Goal: Task Accomplishment & Management: Manage account settings

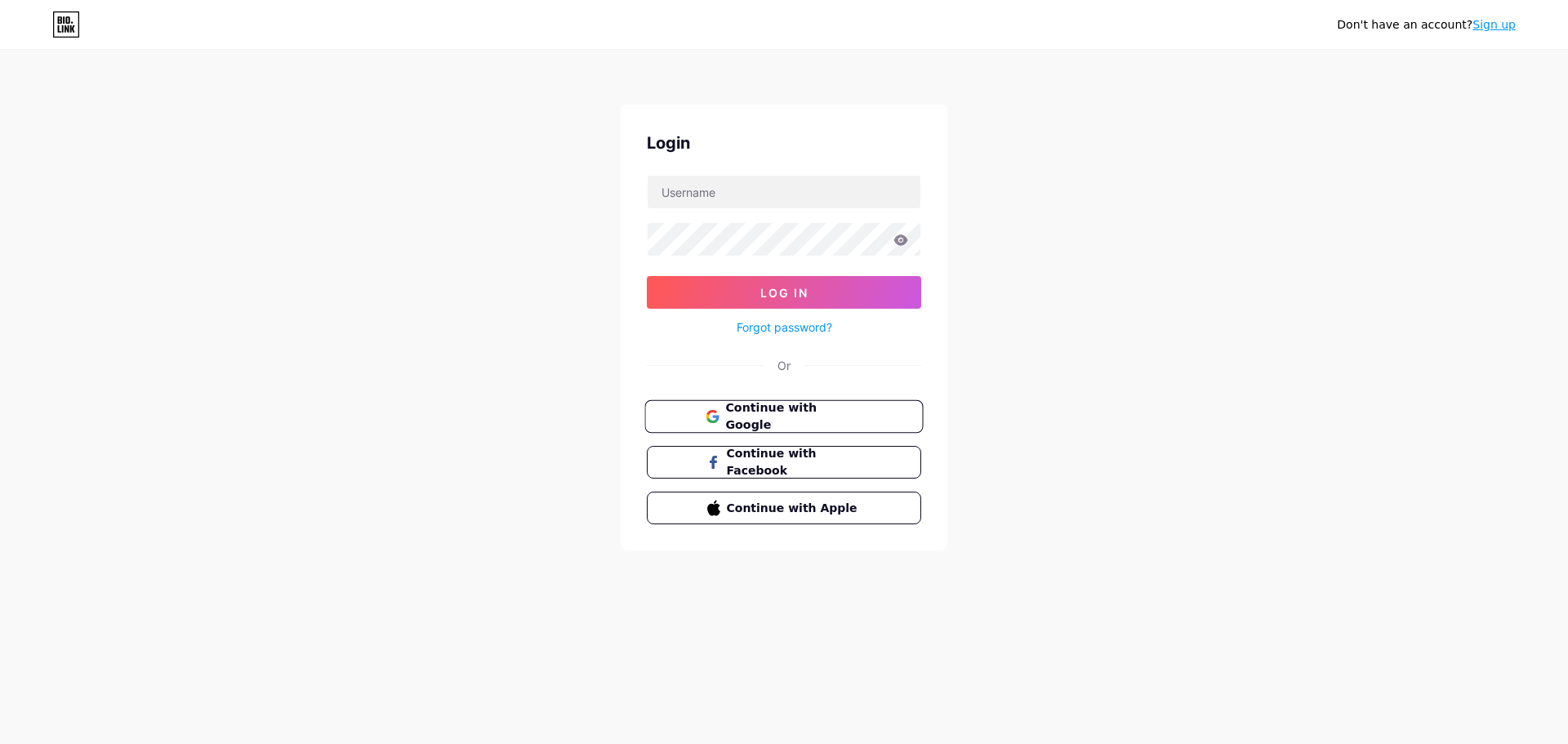
click at [874, 412] on button "Continue with Google" at bounding box center [783, 417] width 279 height 34
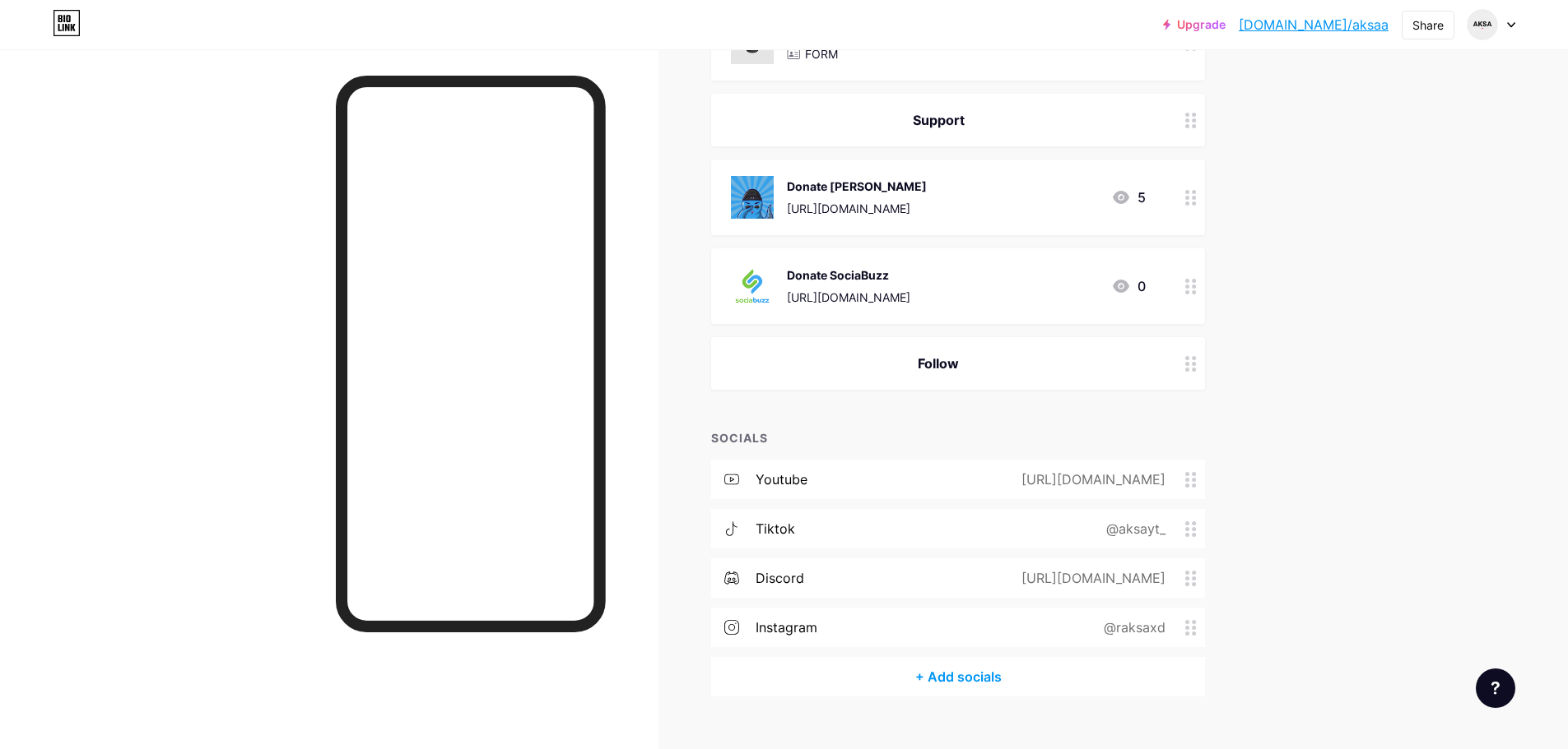
scroll to position [282, 0]
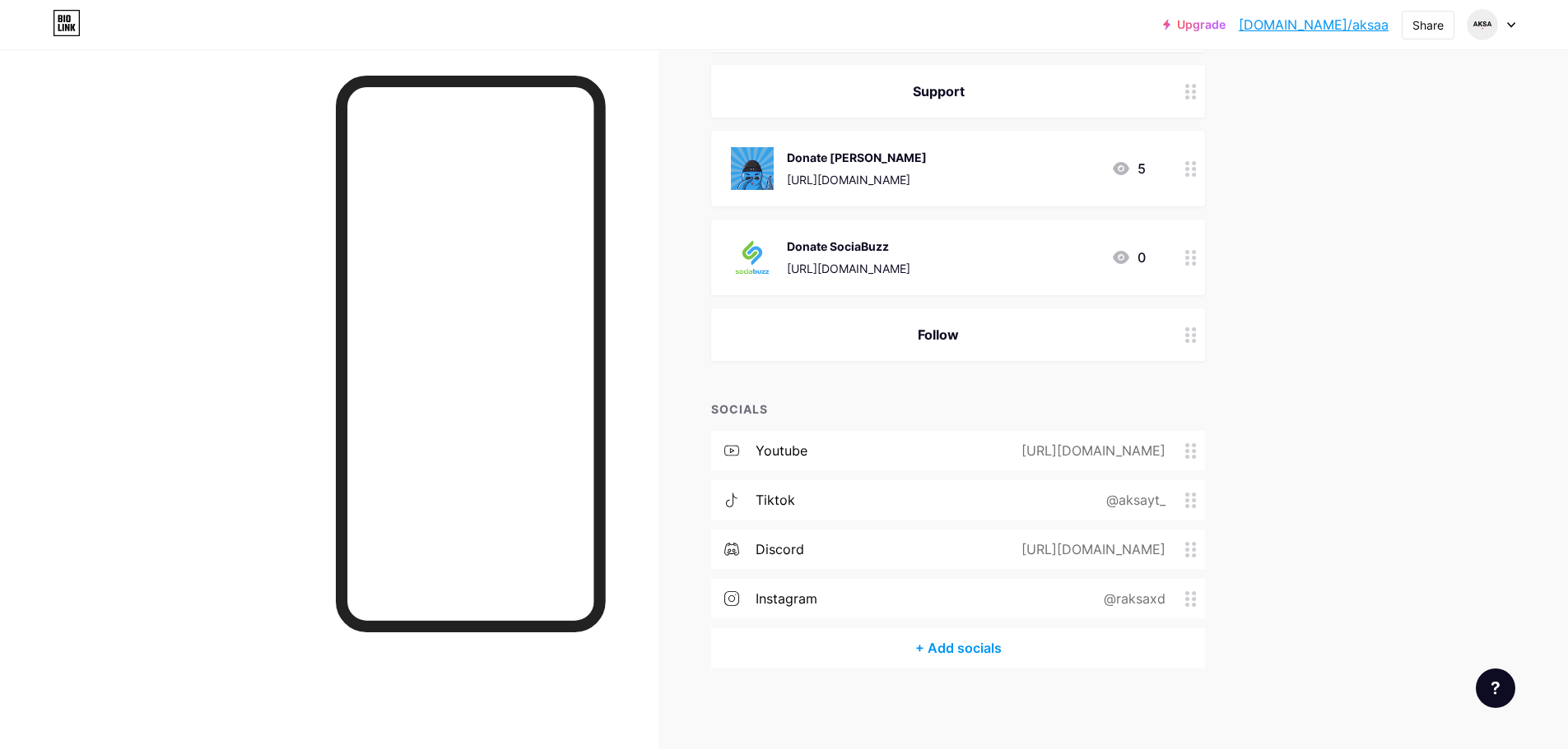
click at [1013, 449] on div "[URL][DOMAIN_NAME]" at bounding box center [1090, 450] width 190 height 19
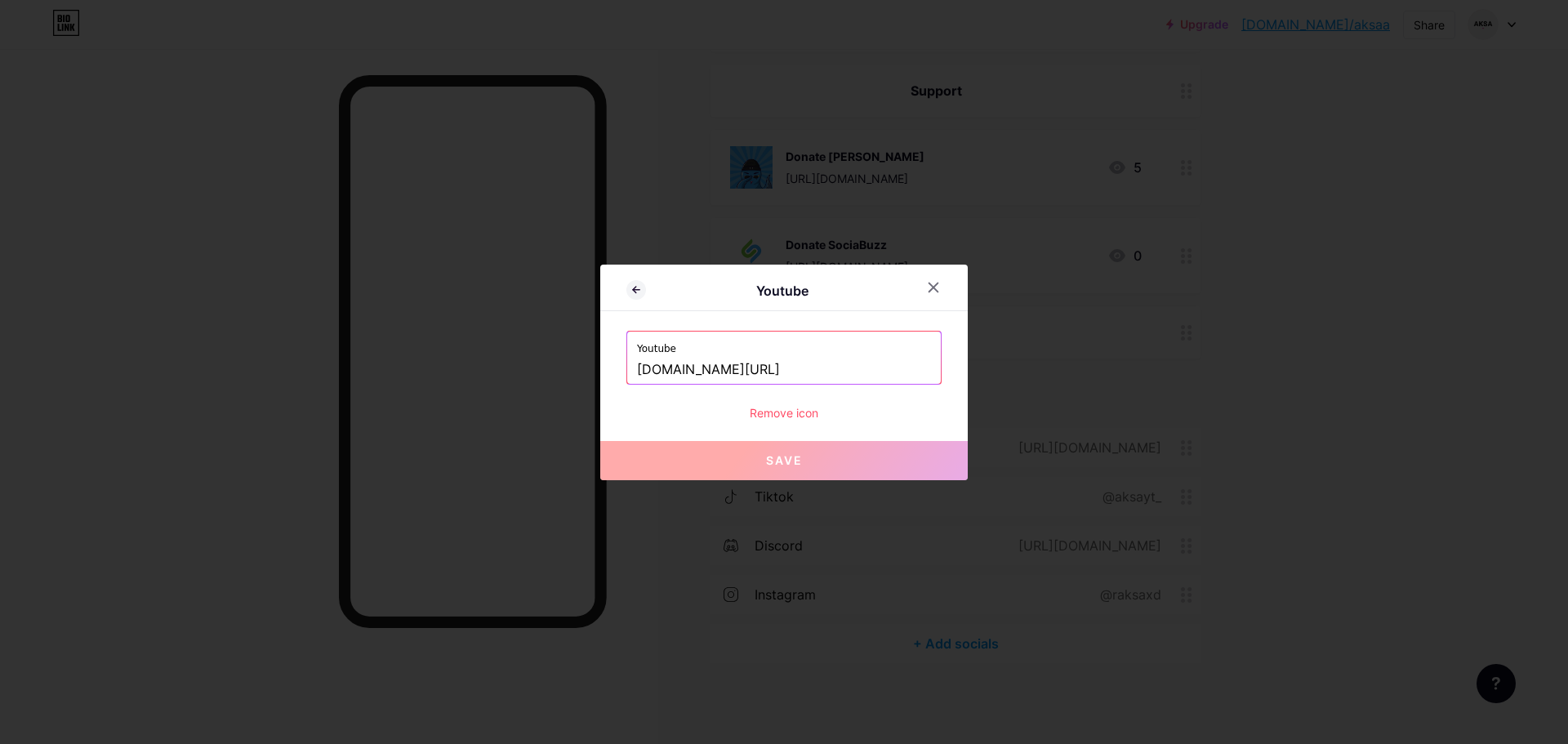
drag, startPoint x: 818, startPoint y: 367, endPoint x: 747, endPoint y: 367, distance: 71.0
click at [747, 367] on input "www.youtube.com/@aksaonyt?sub_confirmation=1" at bounding box center [784, 370] width 294 height 27
paste input "https://www.youtube.com/@morekanooz"
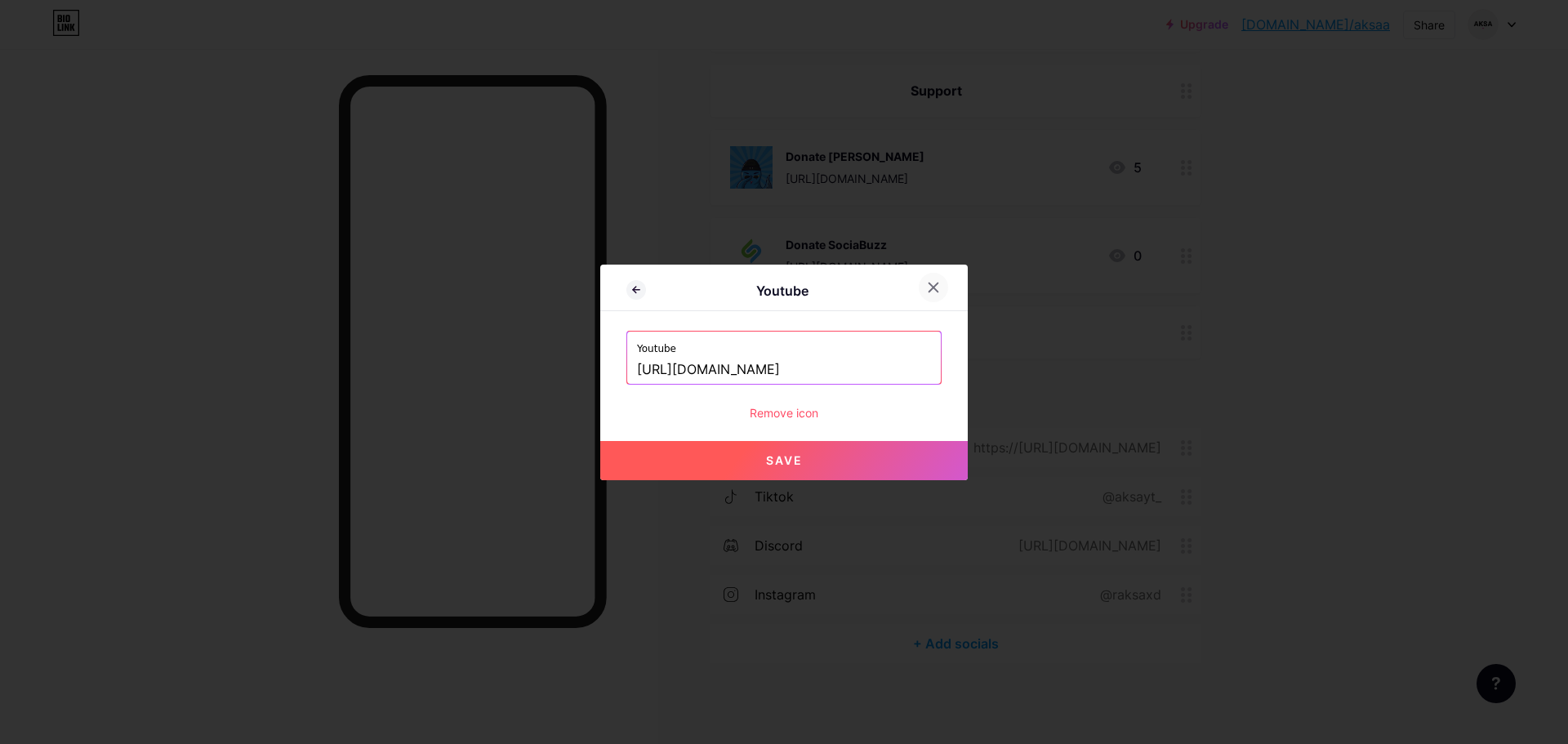
type input "https://www.youtube.com/@morekanooz"
click at [930, 288] on icon at bounding box center [934, 287] width 13 height 13
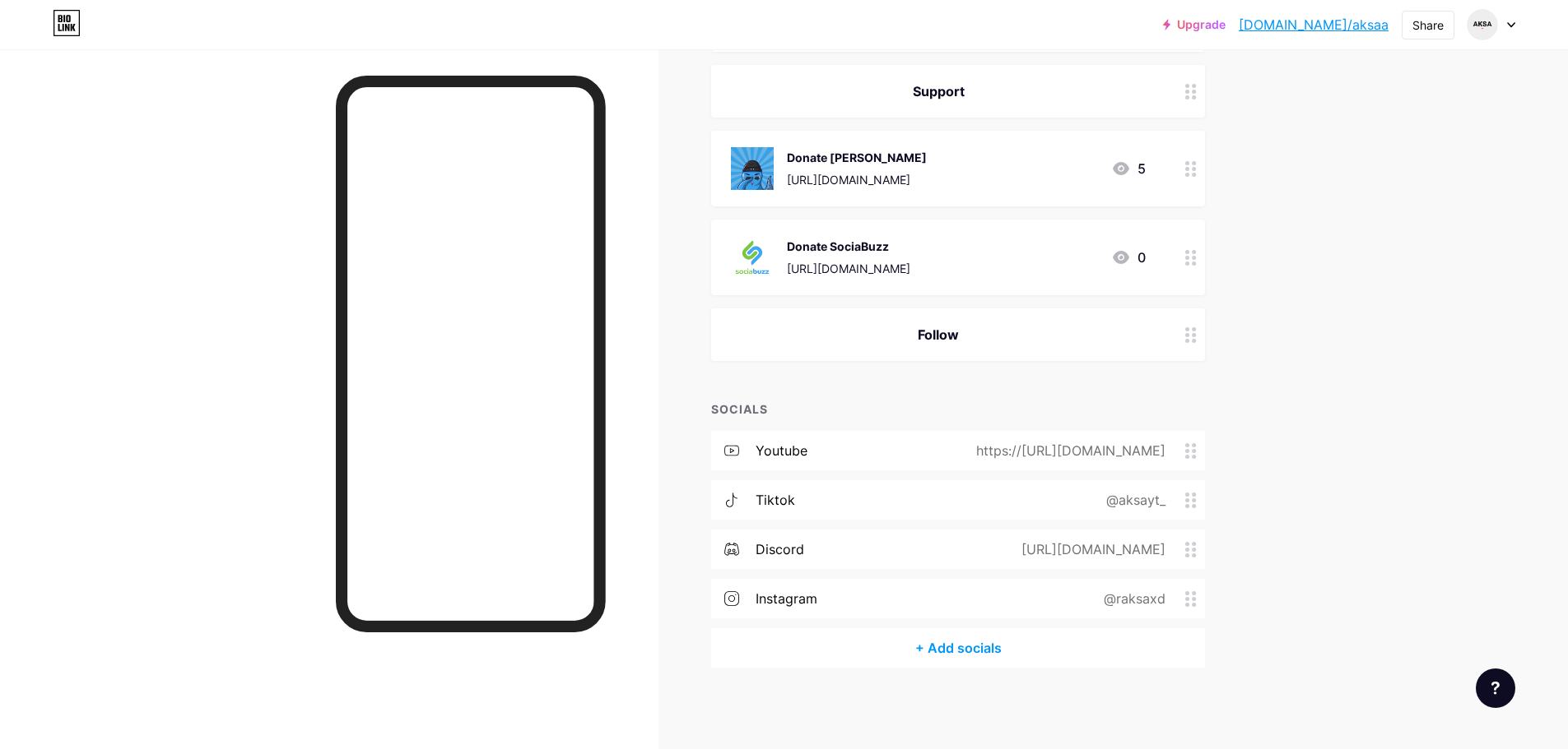
click at [926, 328] on div "Follow" at bounding box center [938, 334] width 415 height 19
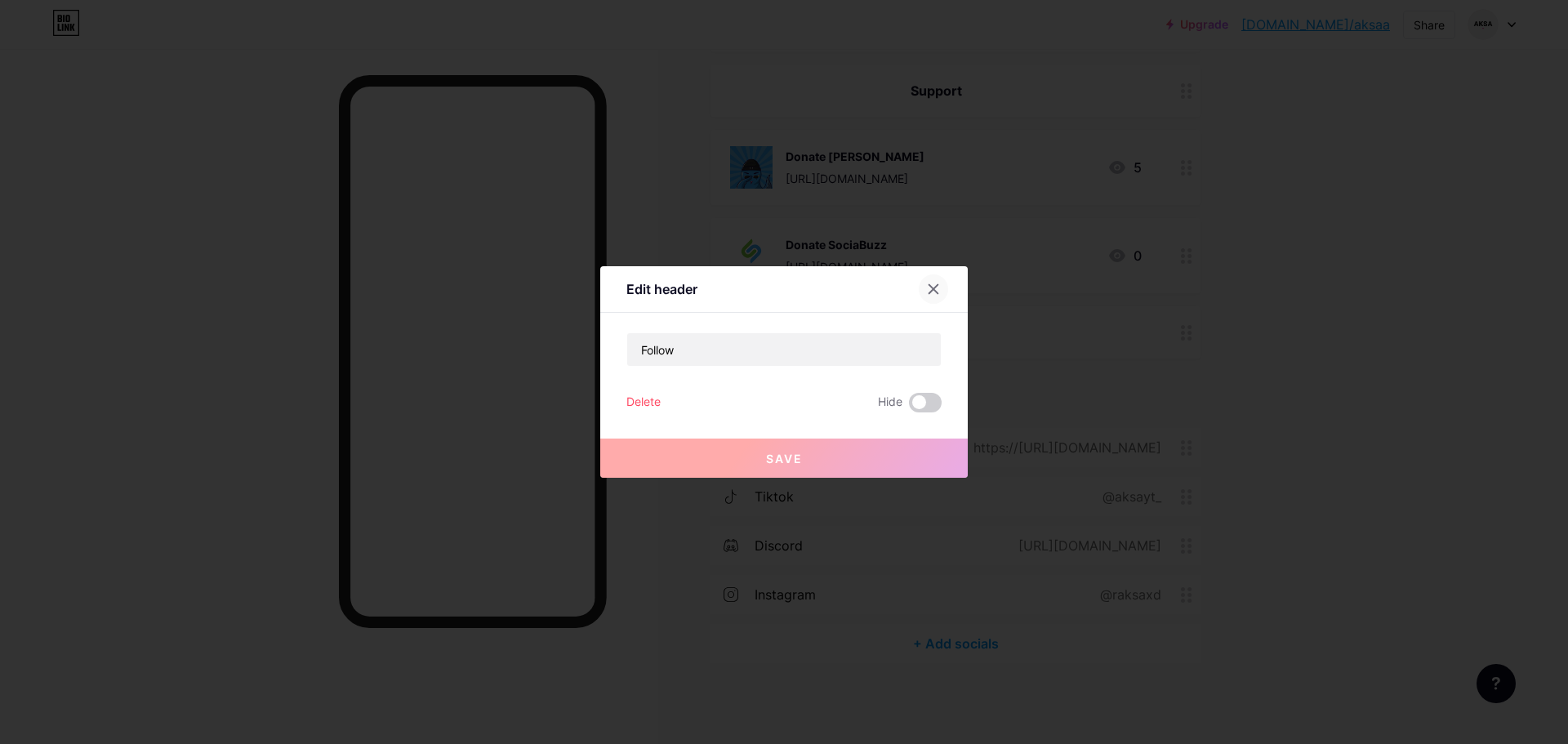
click at [927, 294] on icon at bounding box center [934, 289] width 13 height 13
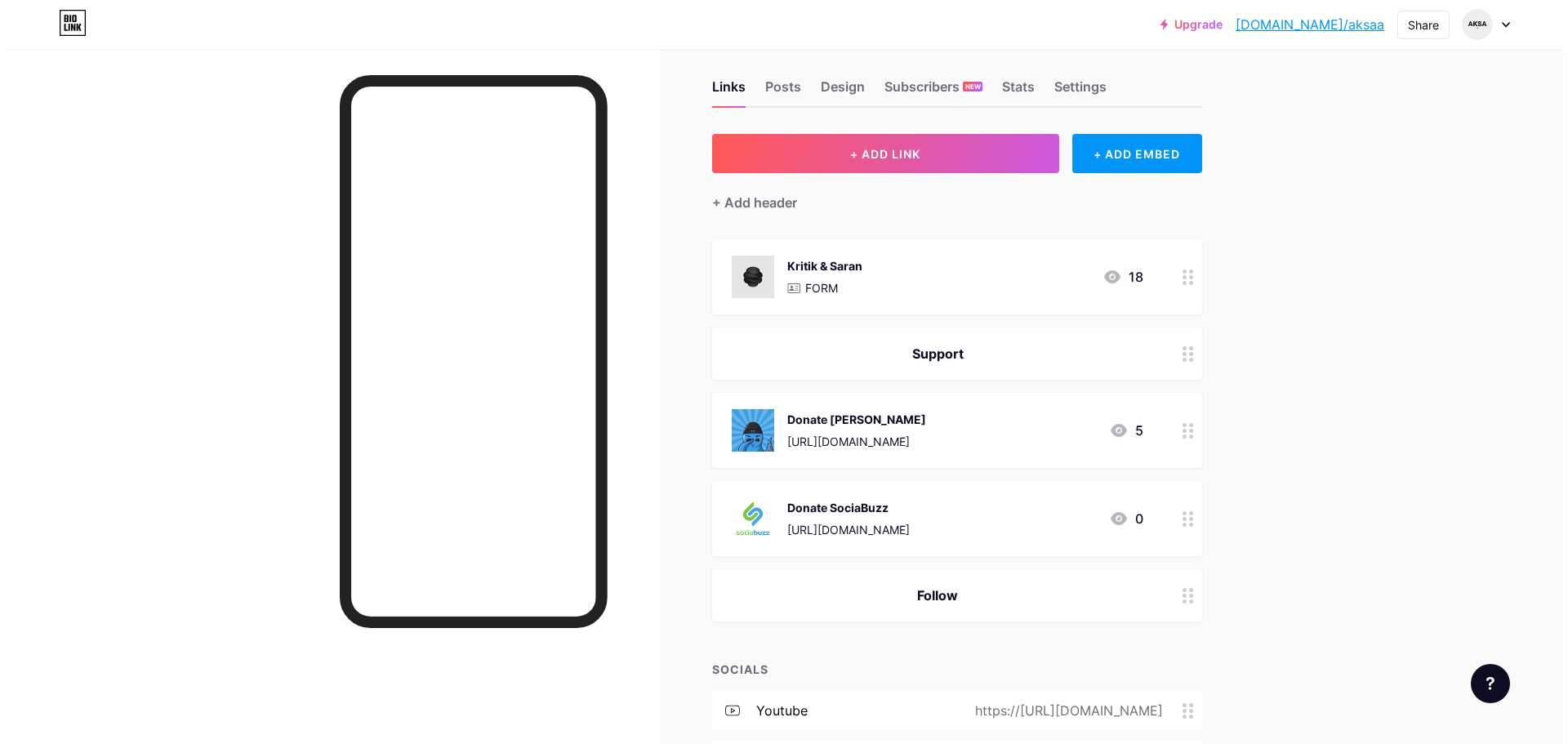
scroll to position [0, 0]
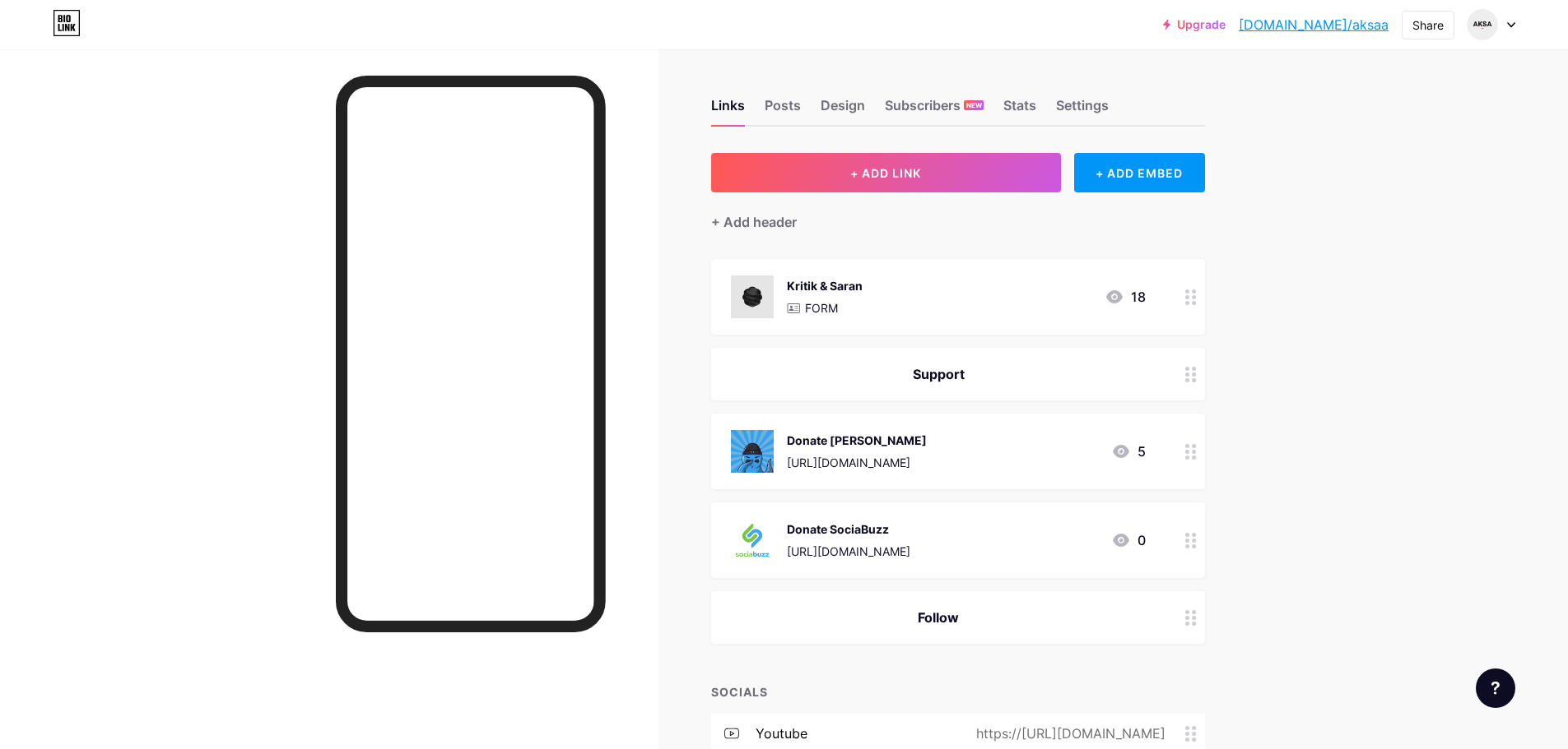
click at [996, 448] on div "Donate Tako https://tako.id/aksaonyt 5" at bounding box center [938, 451] width 415 height 42
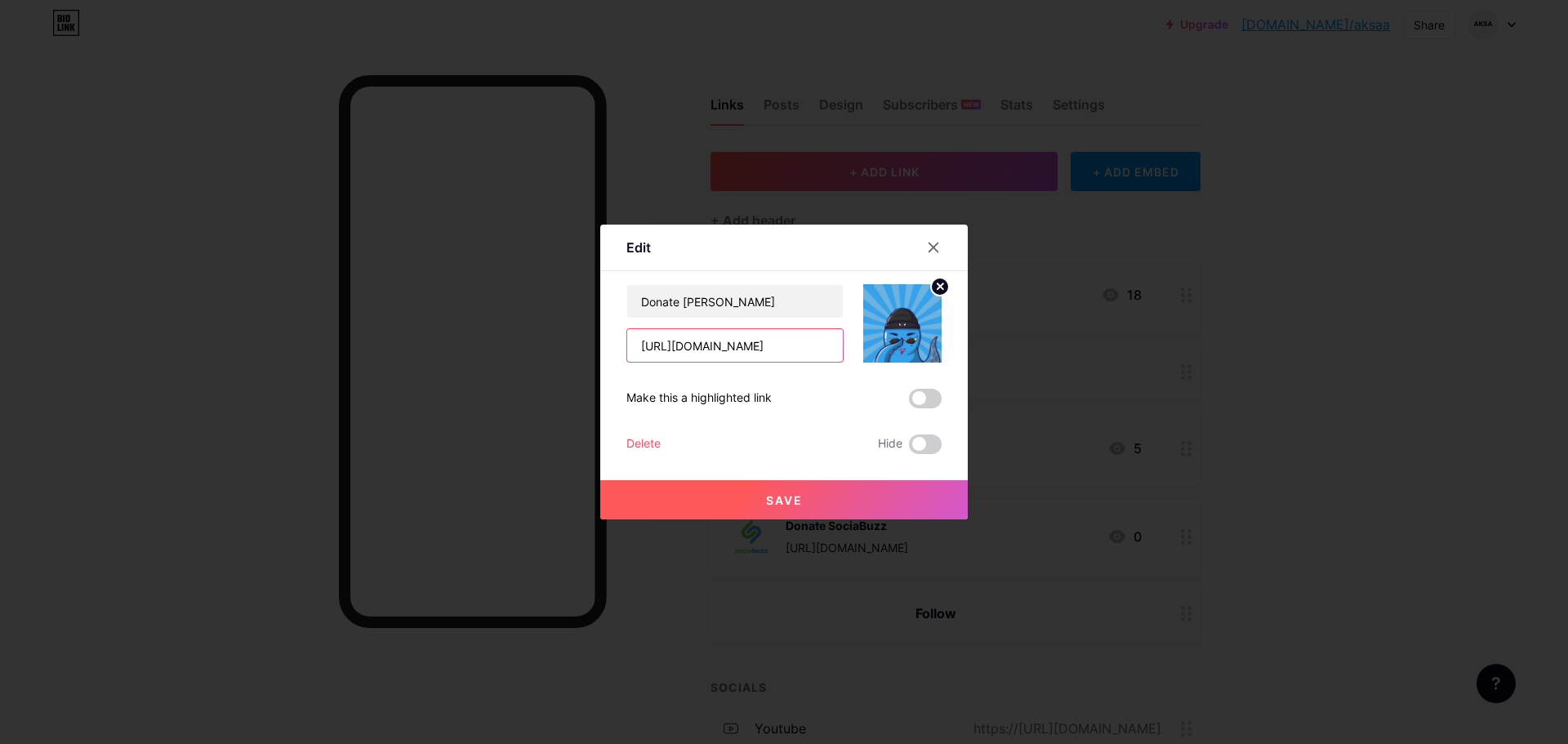
click at [802, 336] on input "[URL][DOMAIN_NAME]" at bounding box center [735, 345] width 216 height 33
paste input "kanooz"
type input "https://tako.id/kanooz"
click at [777, 497] on span "Save" at bounding box center [784, 500] width 37 height 14
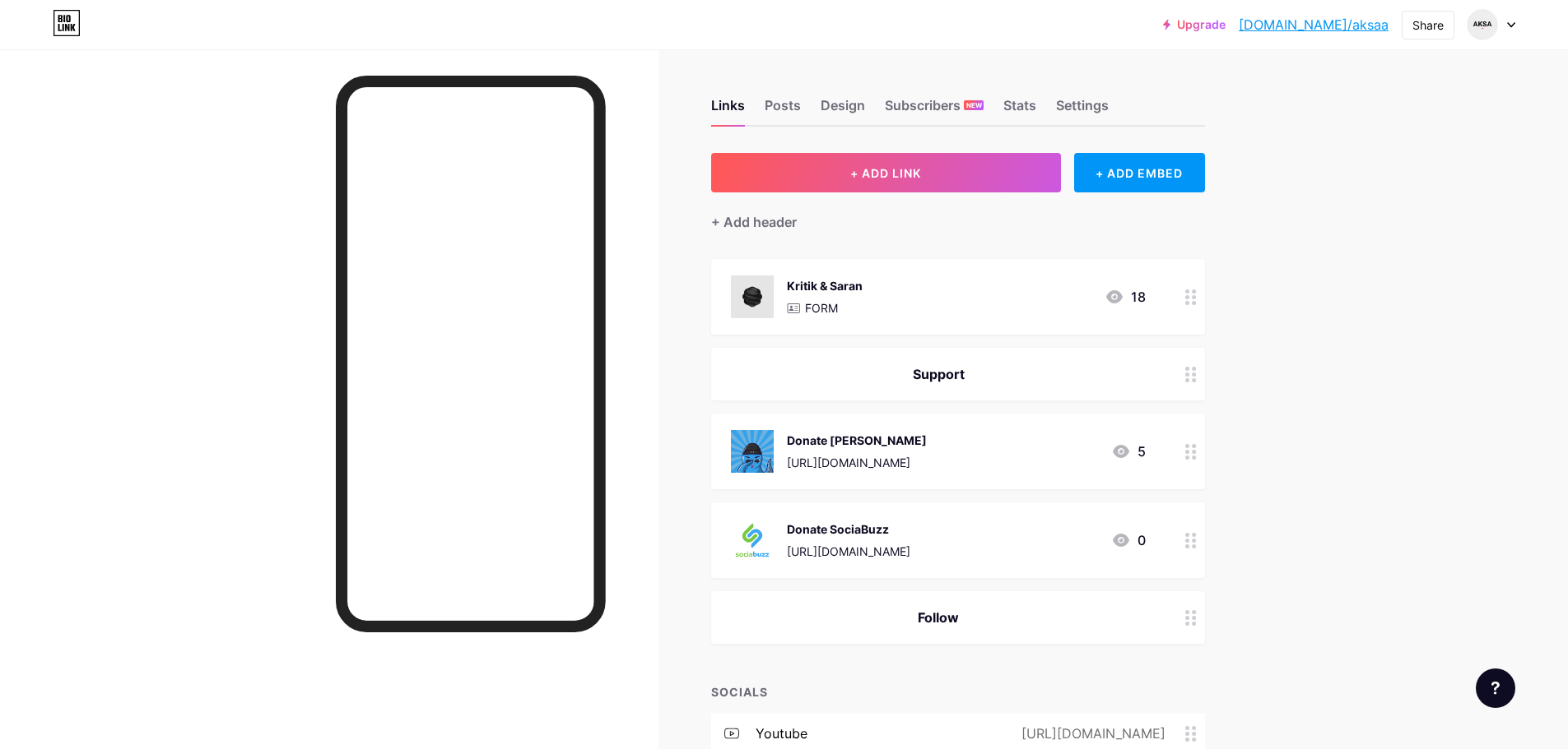
click at [911, 554] on div "[URL][DOMAIN_NAME]" at bounding box center [849, 551] width 123 height 17
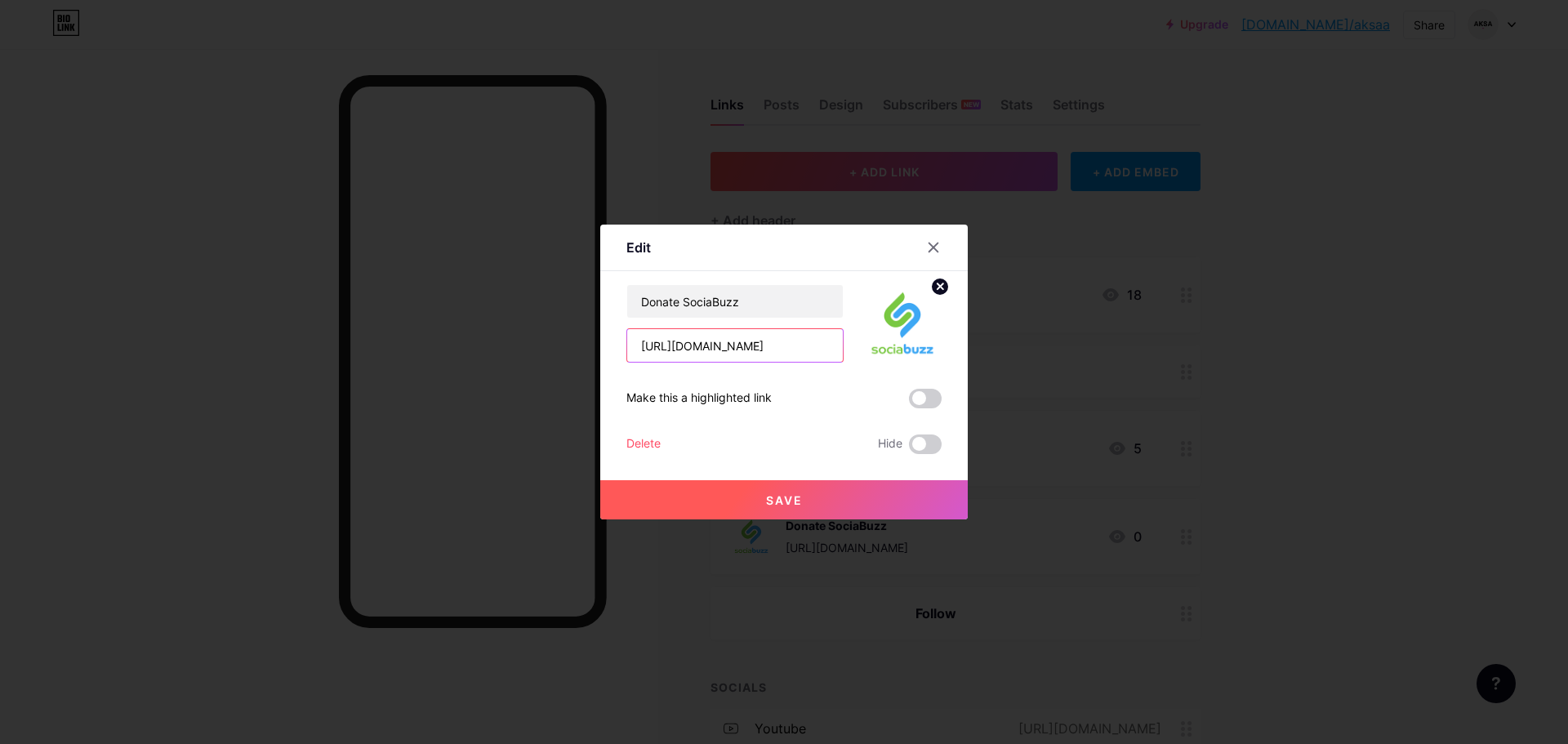
click at [819, 355] on input "[URL][DOMAIN_NAME]" at bounding box center [735, 345] width 216 height 33
paste input "kanooz"
type input "https://sociabuzz.com/kanooz/tribe"
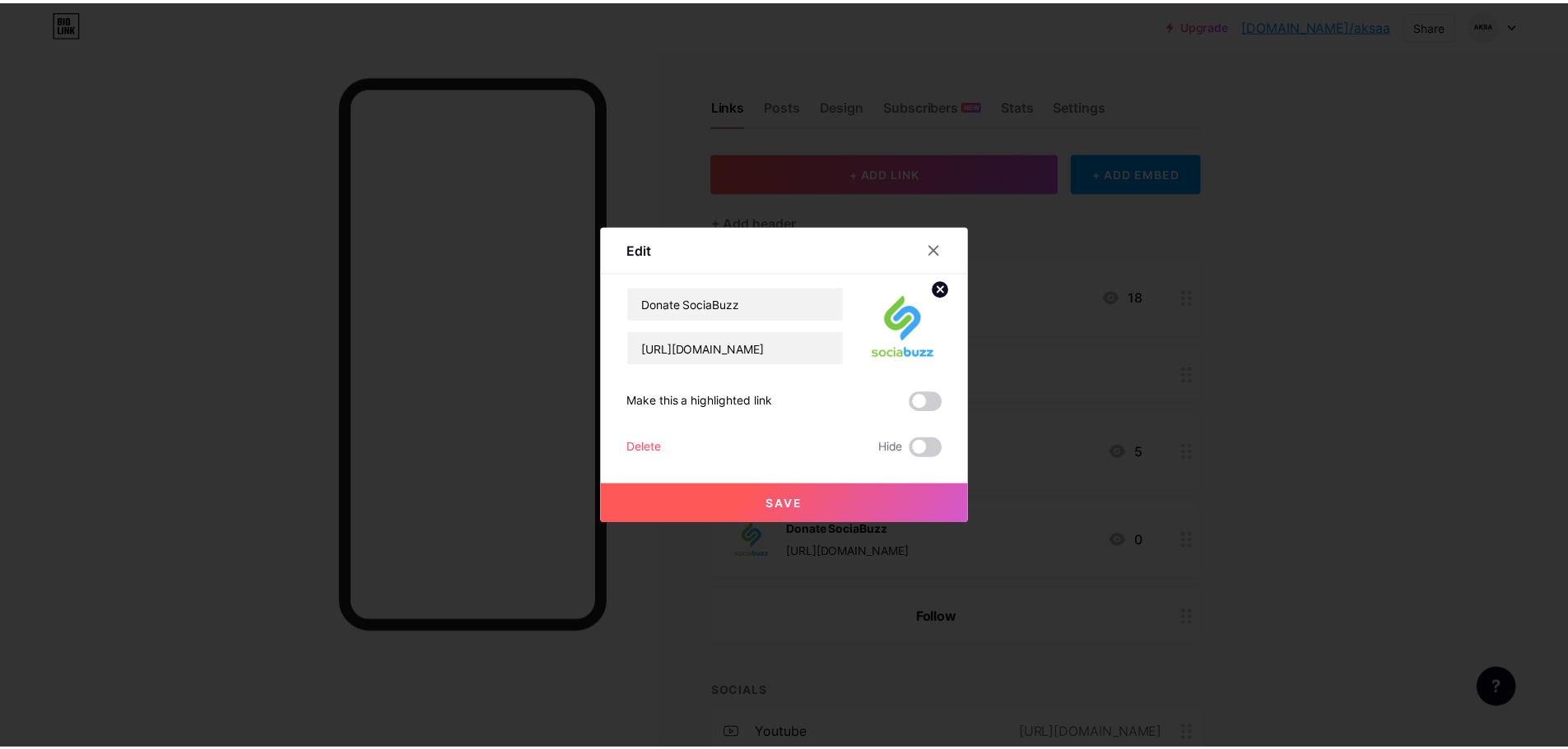
scroll to position [0, 0]
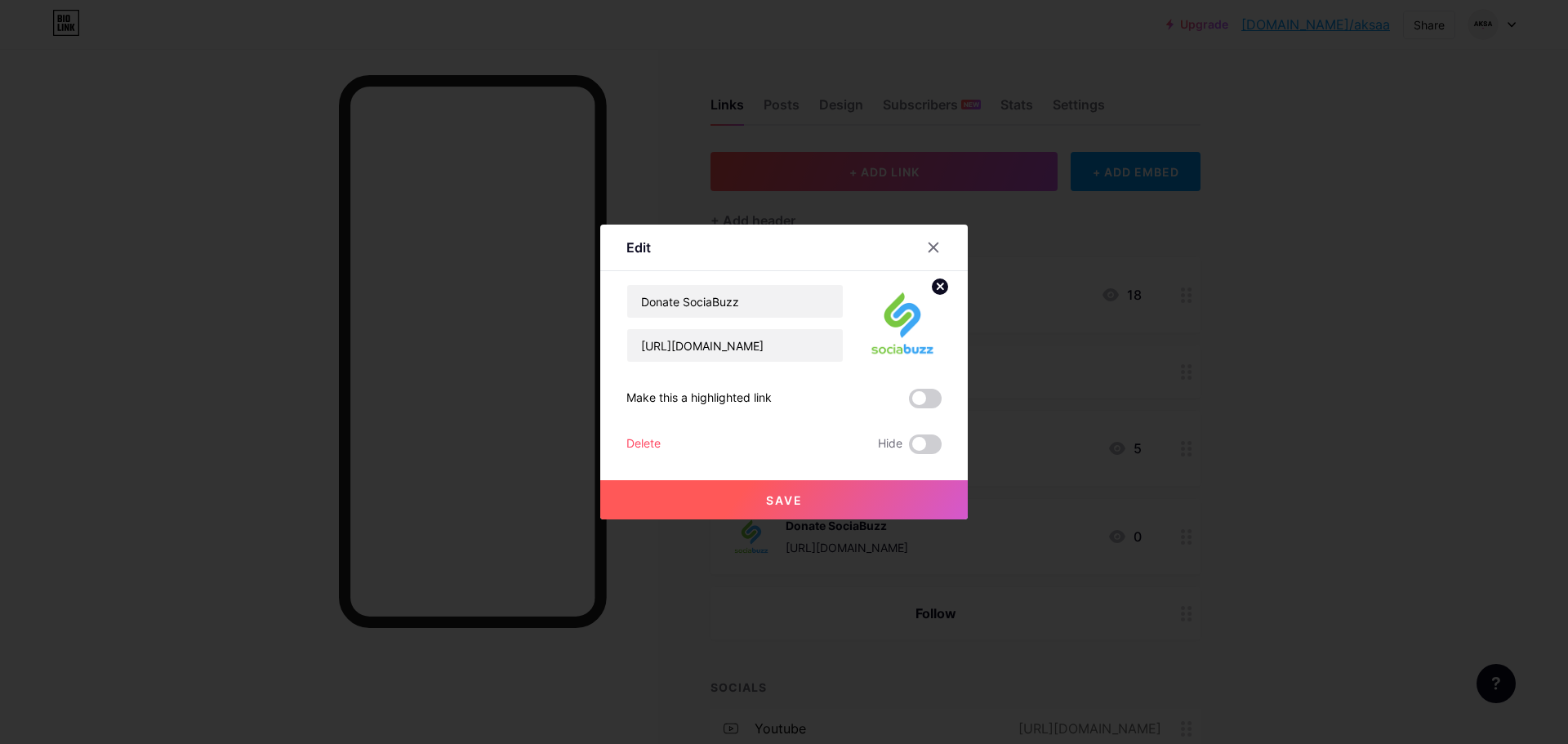
click at [816, 494] on button "Save" at bounding box center [784, 500] width 367 height 39
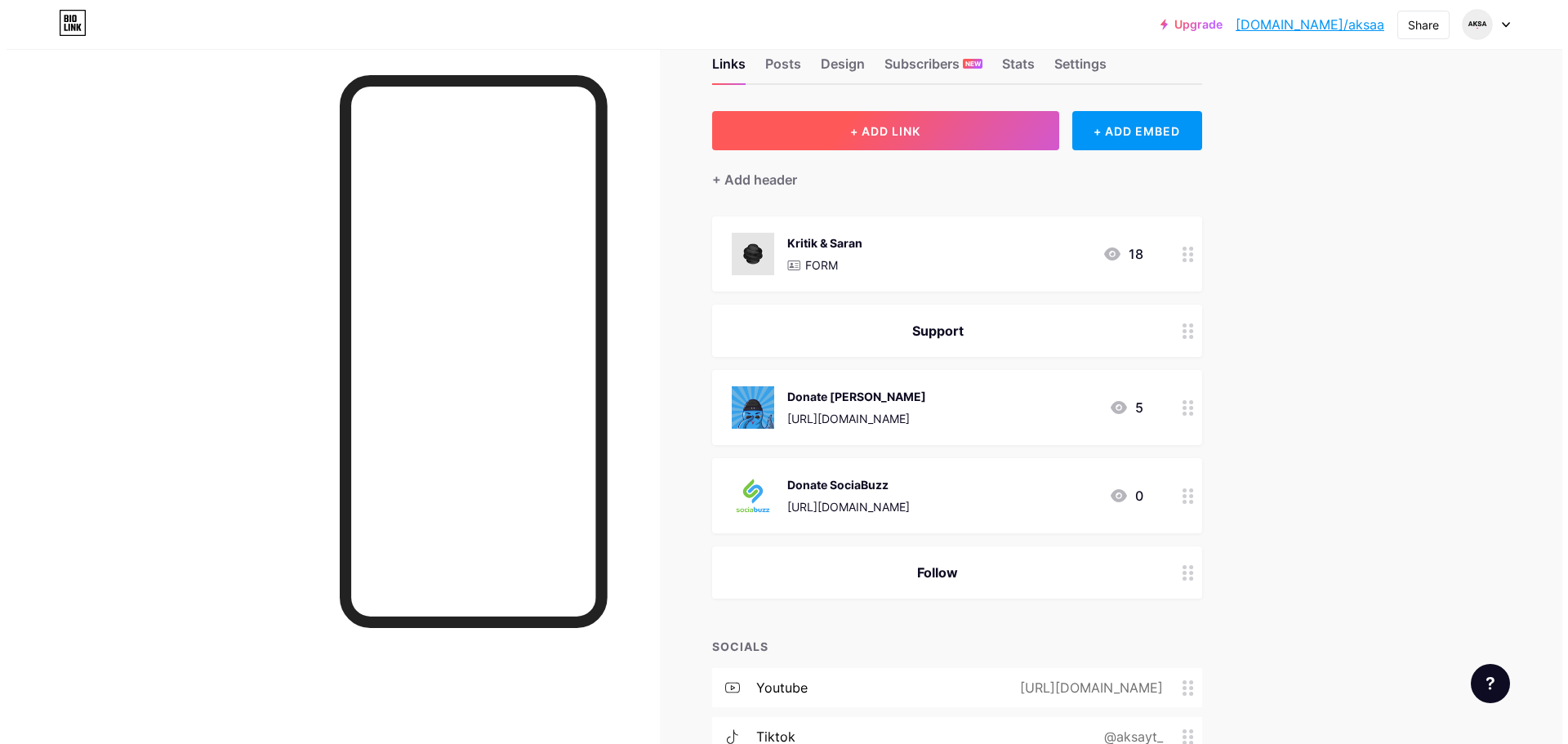
scroll to position [81, 0]
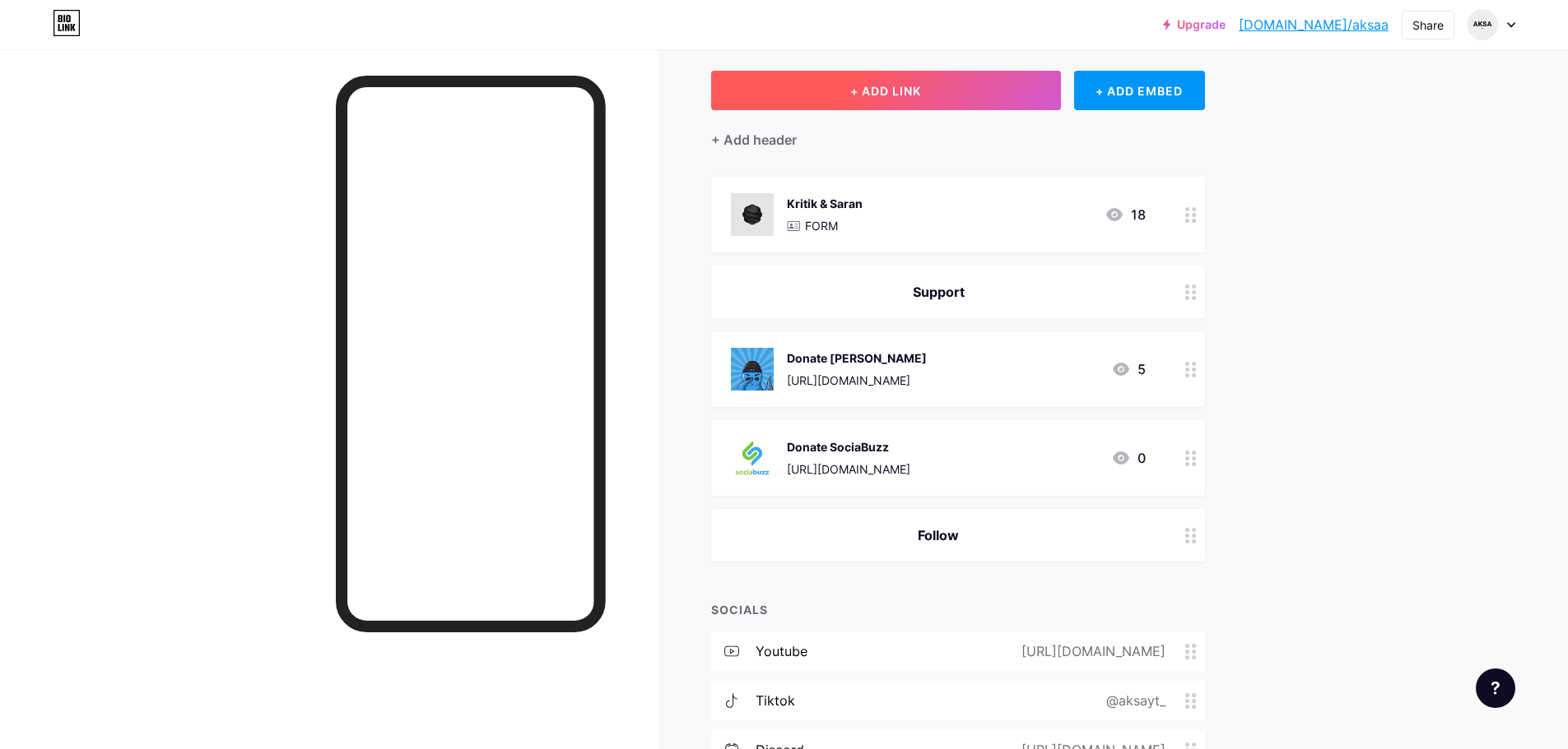
click at [817, 92] on button "+ ADD LINK" at bounding box center [886, 90] width 350 height 40
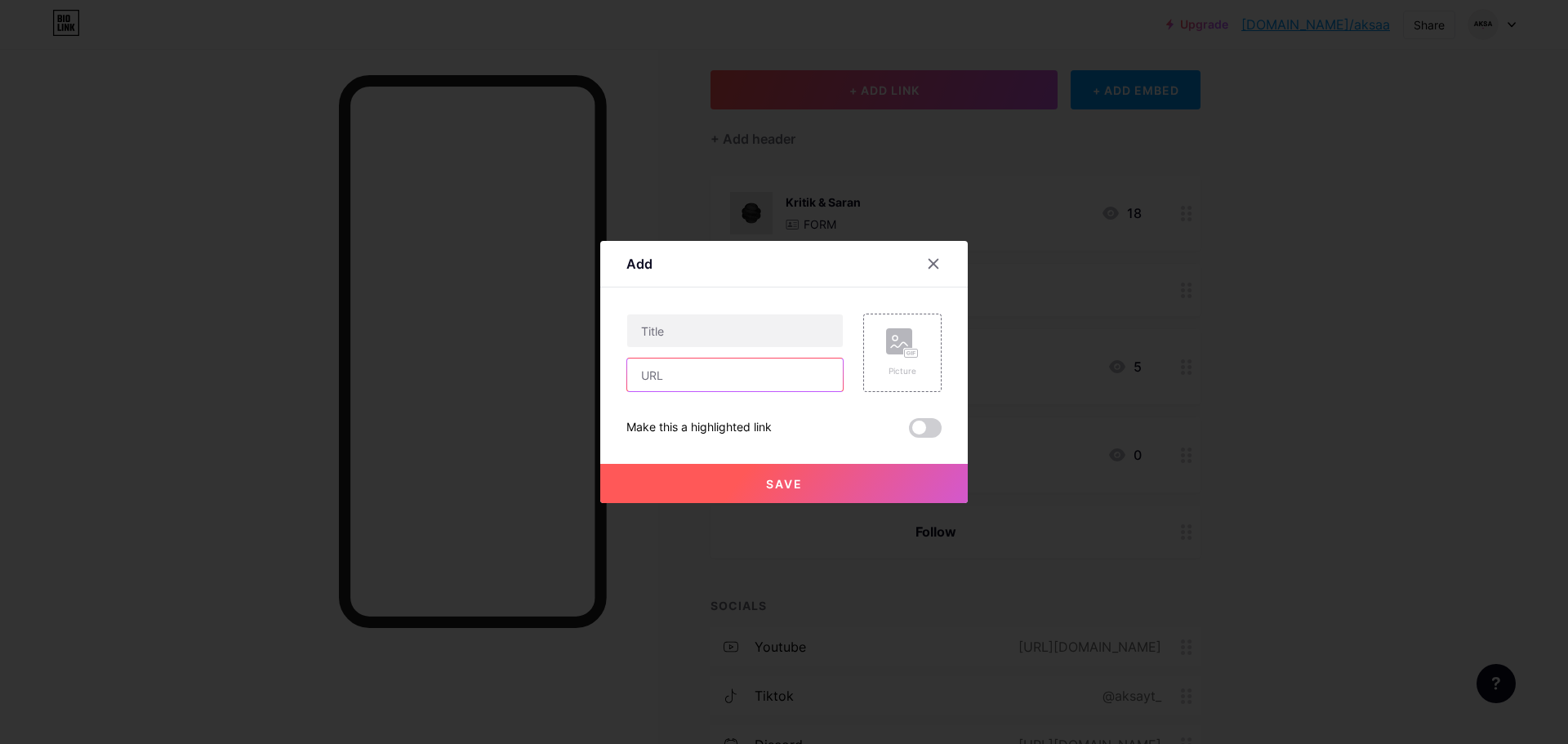
click at [702, 386] on input "text" at bounding box center [735, 375] width 216 height 33
paste input "https://discord.com/invite/6AsAQ5AHzy"
type input "https://discord.com/invite/6AsAQ5AHzy"
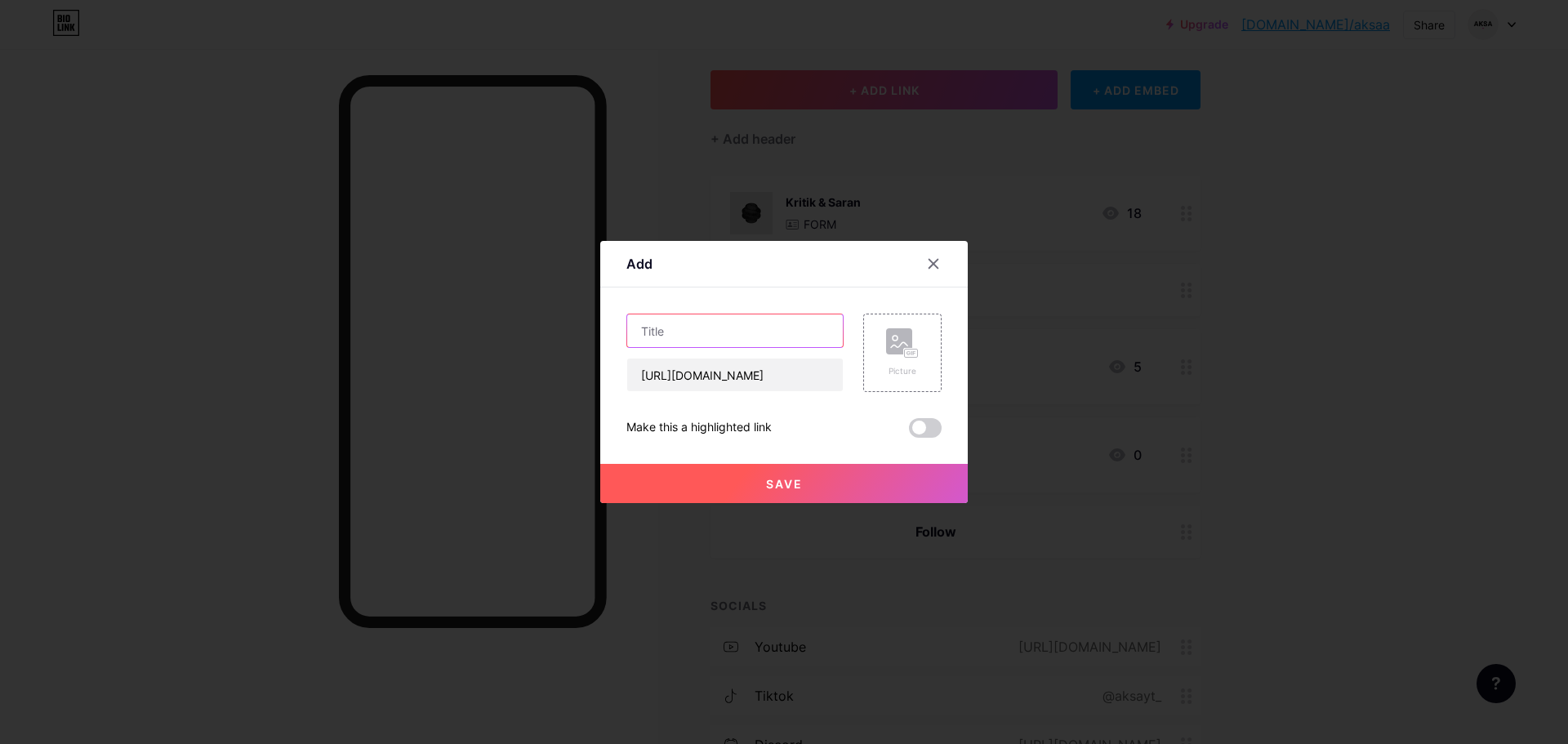
click at [705, 324] on input "text" at bounding box center [735, 331] width 216 height 33
type input "Discord"
click at [891, 352] on rect at bounding box center [899, 341] width 26 height 27
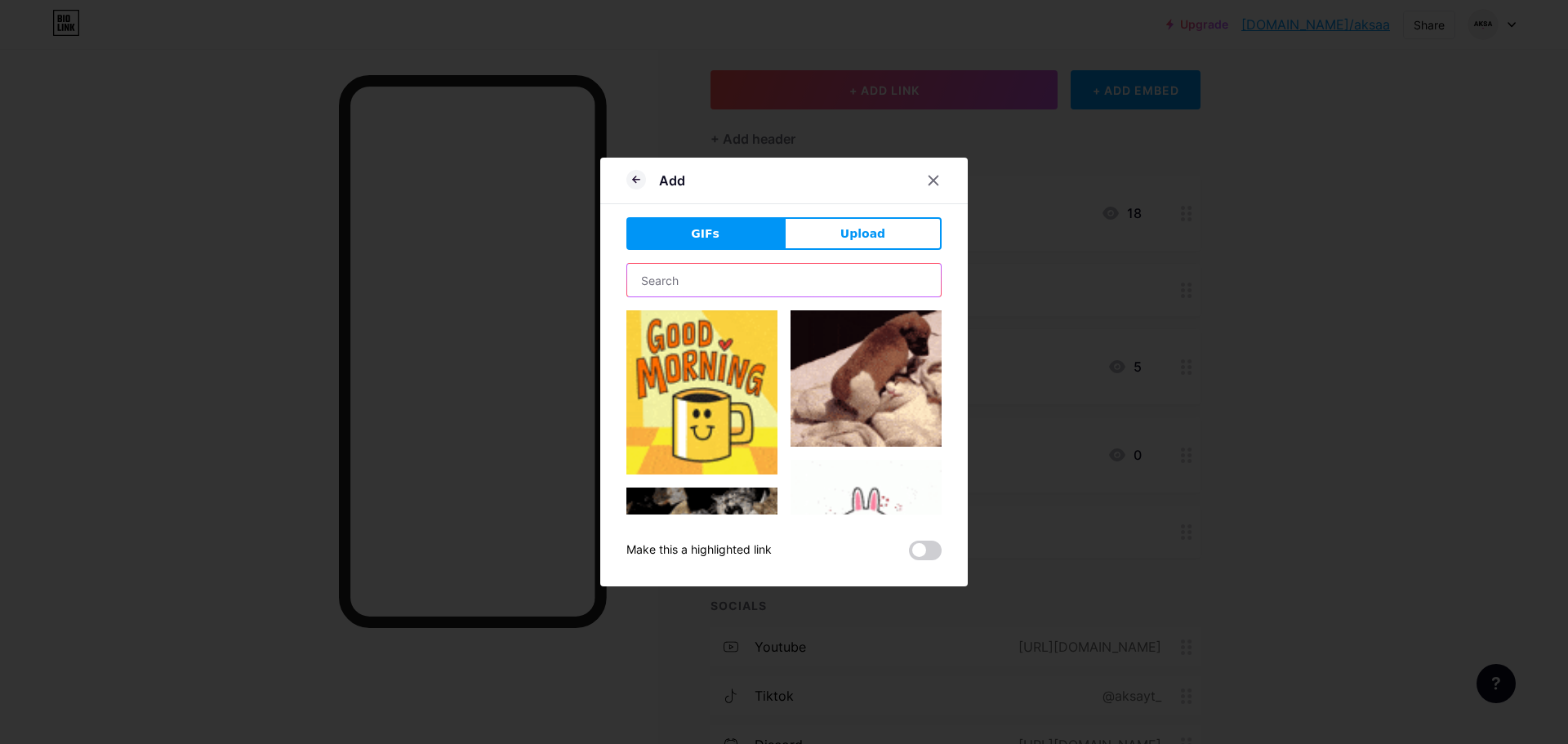
click at [751, 282] on input "text" at bounding box center [783, 281] width 313 height 33
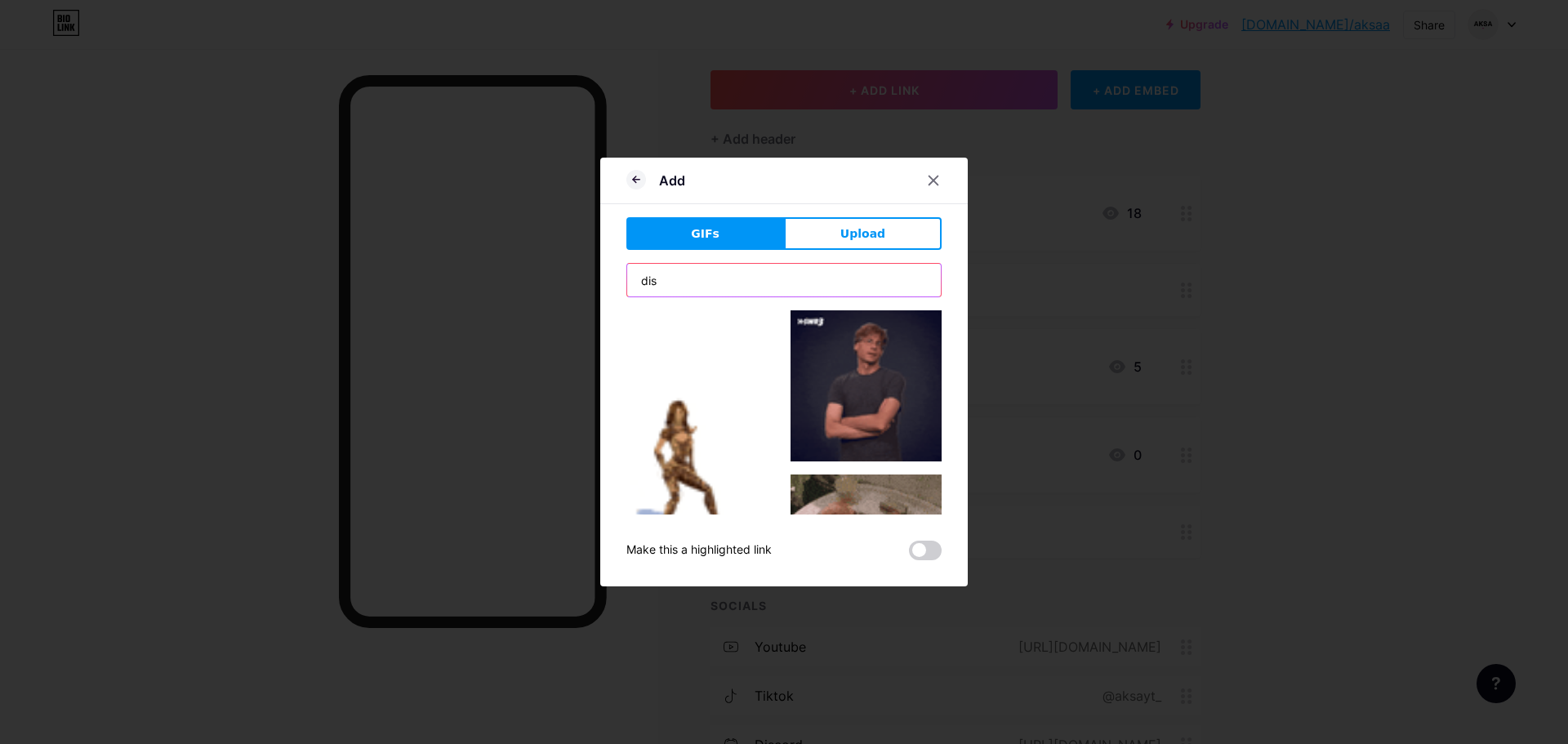
type input "discord"
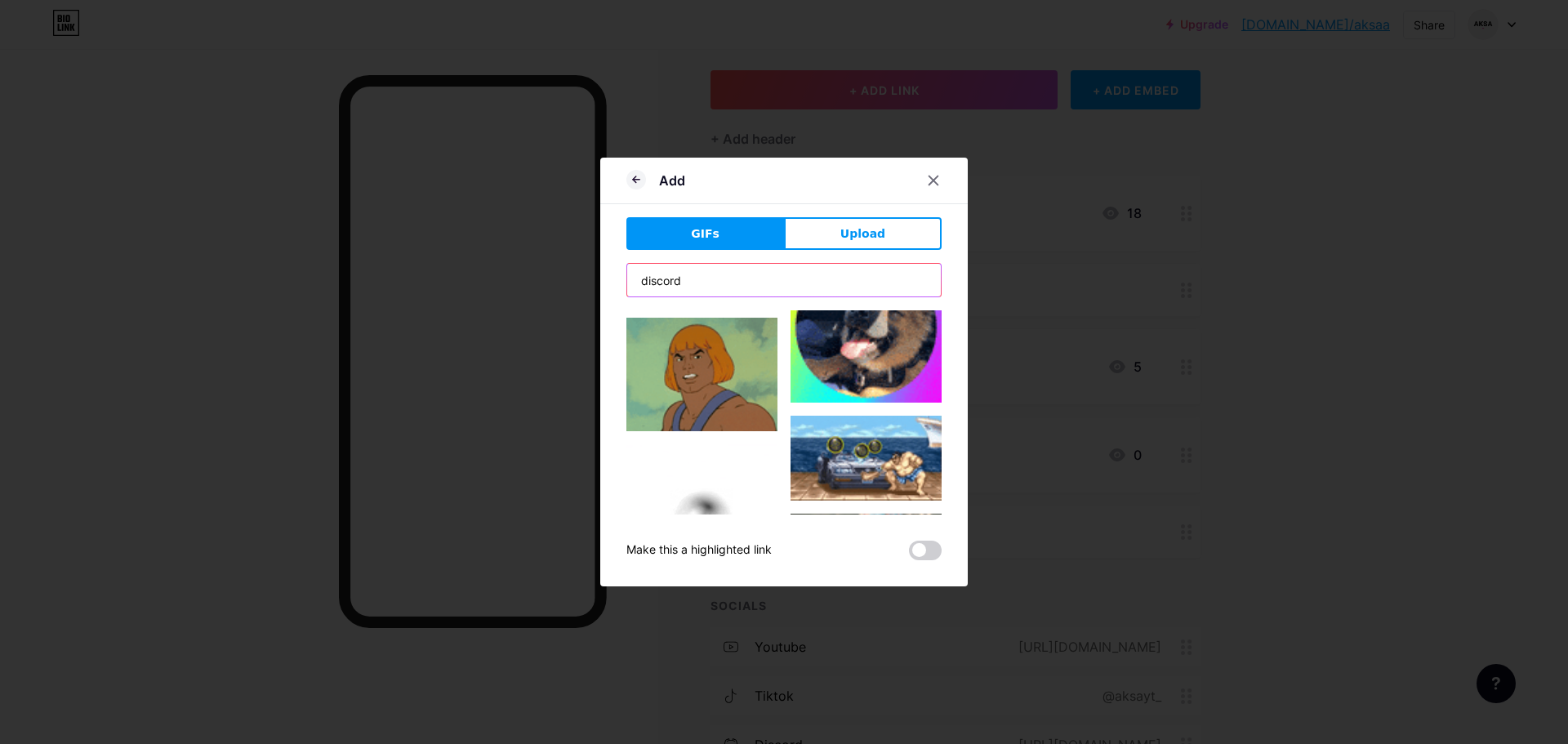
scroll to position [5392, 0]
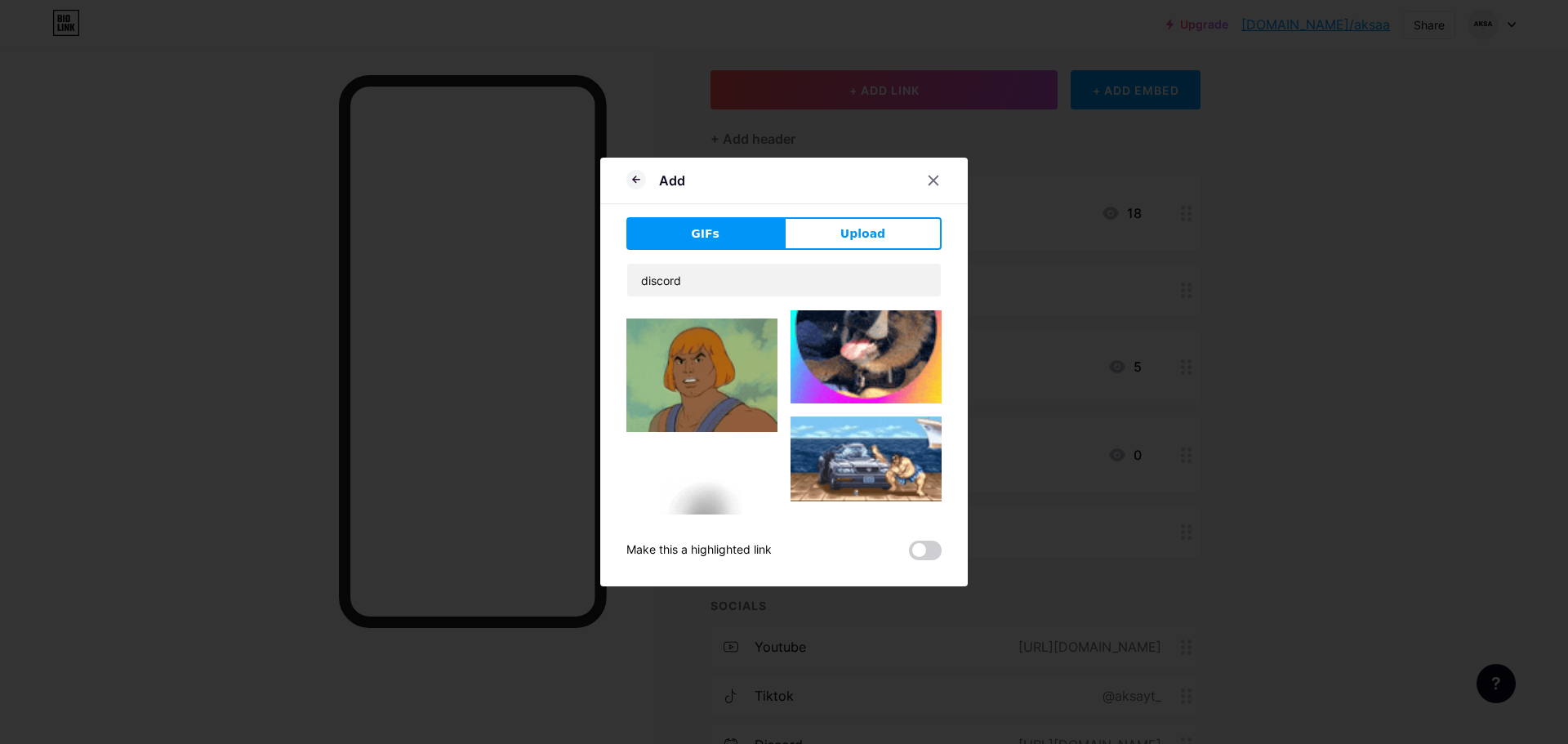
click at [895, 612] on img at bounding box center [865, 687] width 151 height 151
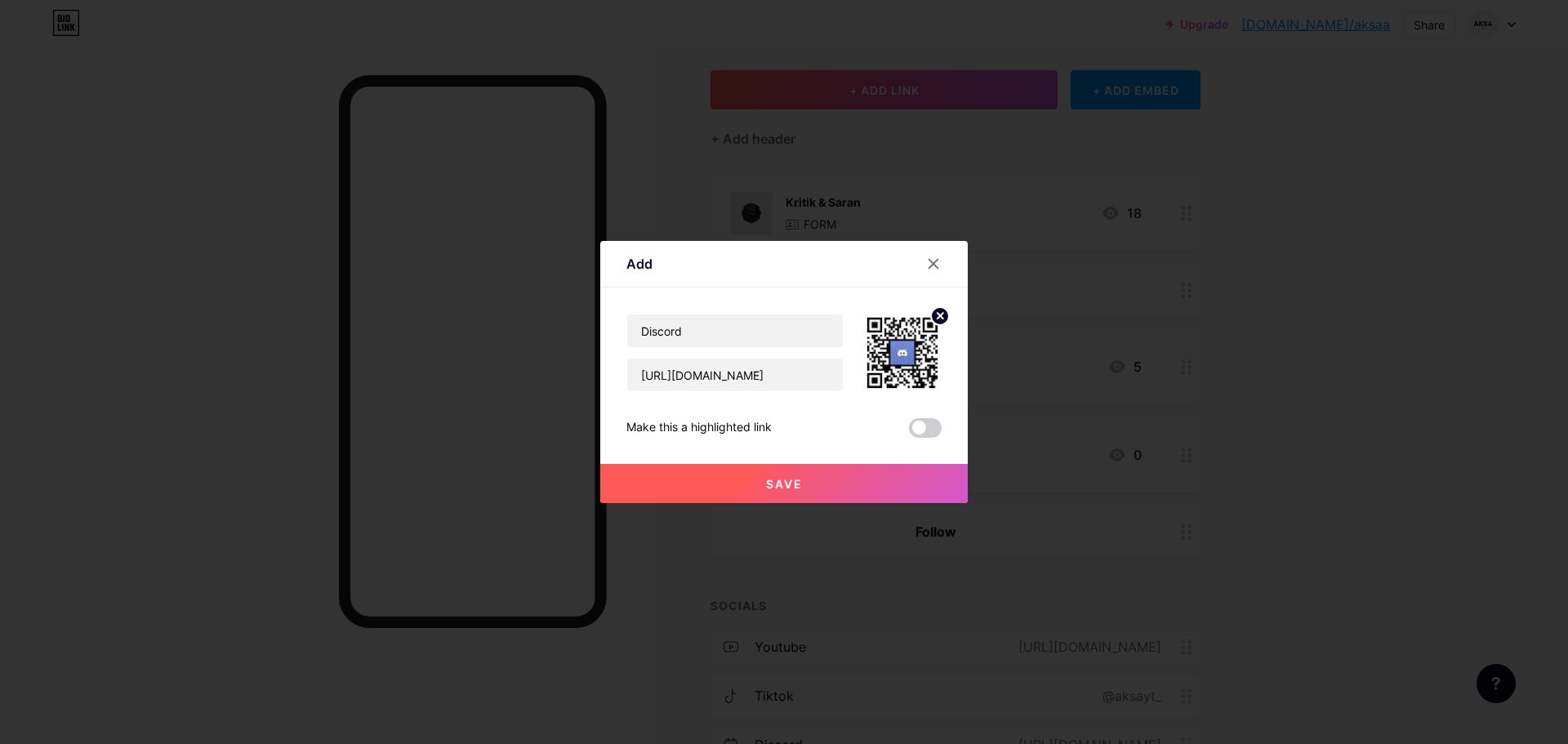
click at [791, 489] on button "Save" at bounding box center [784, 484] width 367 height 39
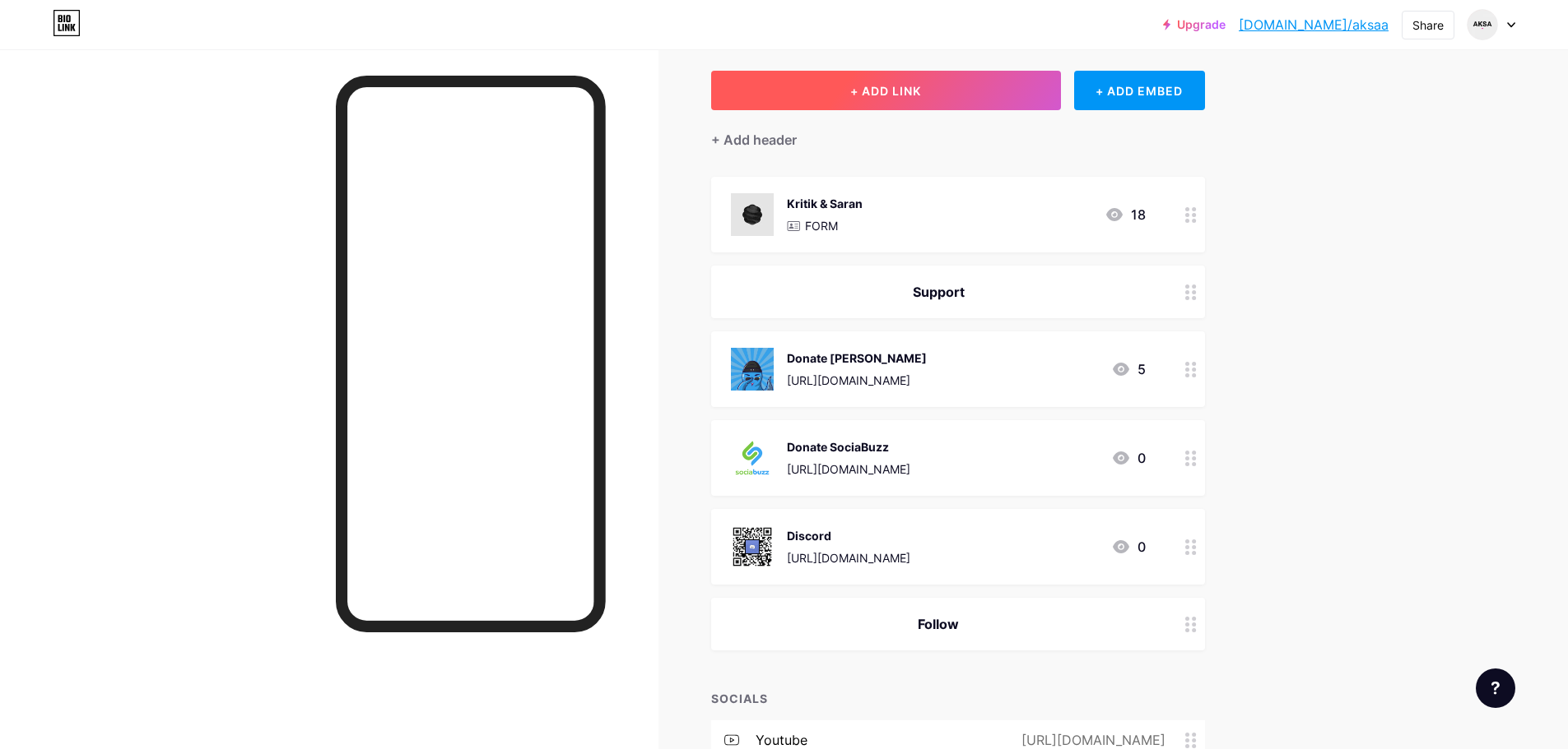
click at [916, 88] on span "+ ADD LINK" at bounding box center [885, 90] width 71 height 14
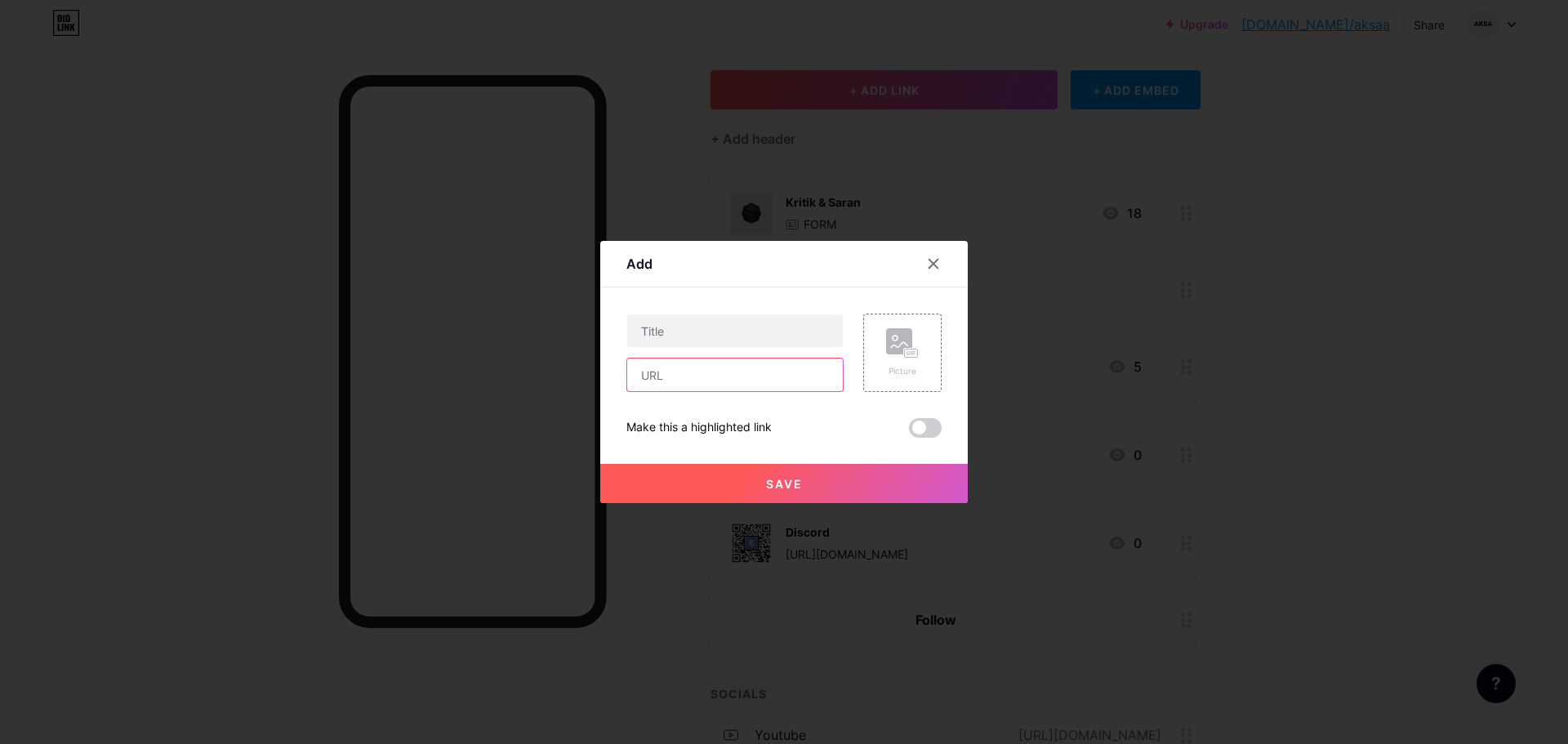
click at [712, 389] on input "text" at bounding box center [735, 375] width 216 height 33
paste input "https://www.youtube.com/@morekanooz"
type input "https://www.youtube.com/@morekanooz"
click at [743, 343] on input "text" at bounding box center [735, 331] width 216 height 33
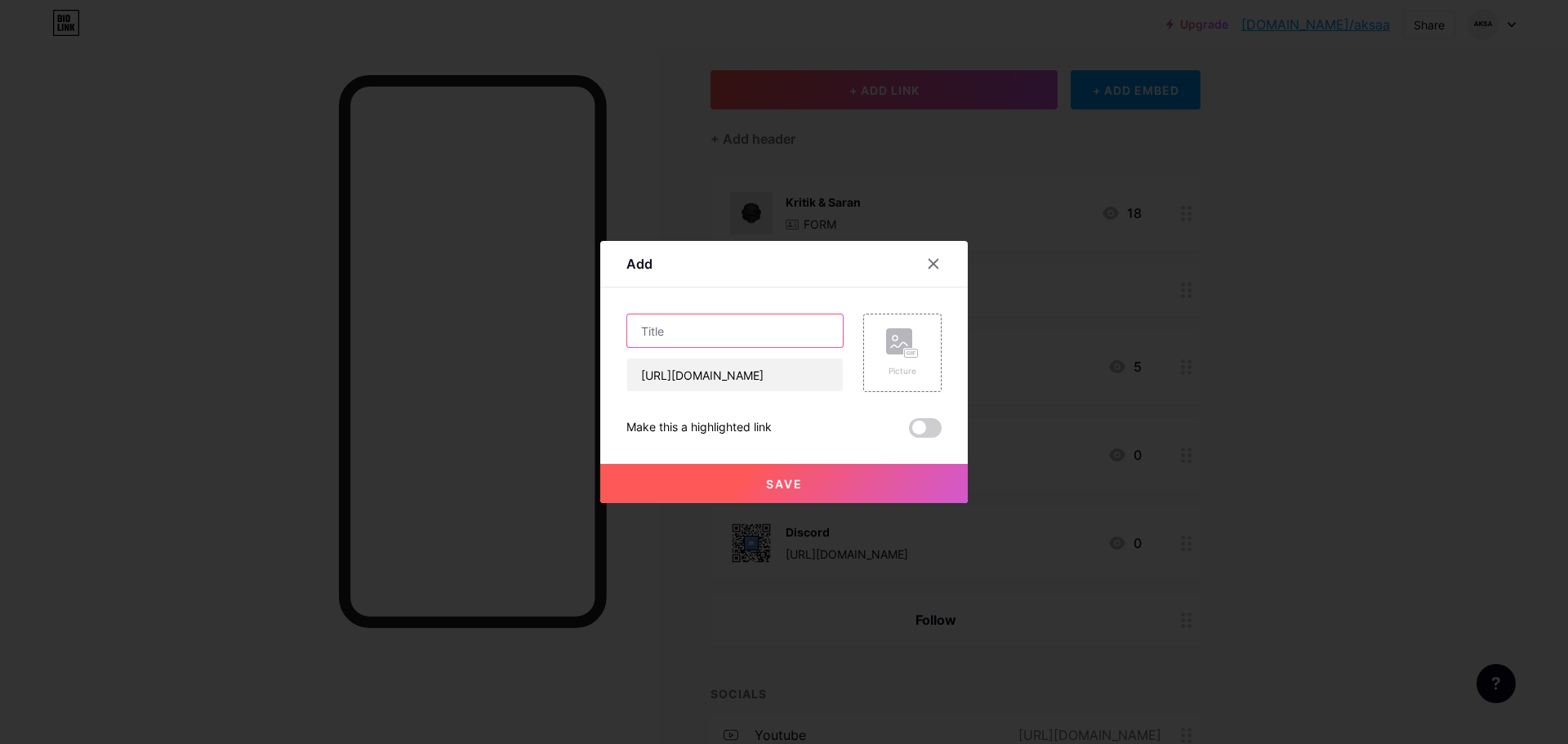
scroll to position [0, 0]
type input "YouTube"
click at [886, 355] on icon at bounding box center [903, 343] width 33 height 30
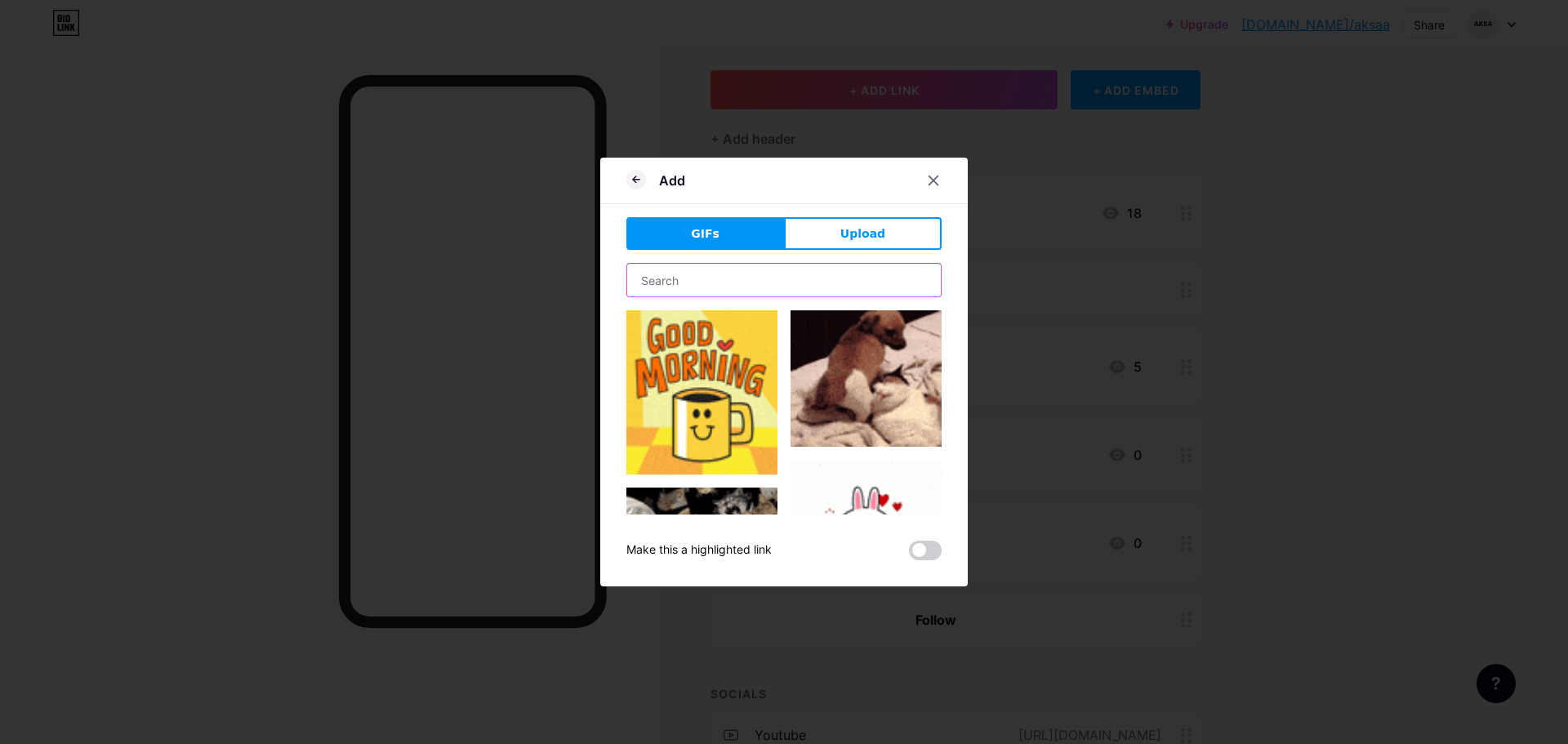
click at [772, 291] on input "text" at bounding box center [783, 281] width 313 height 33
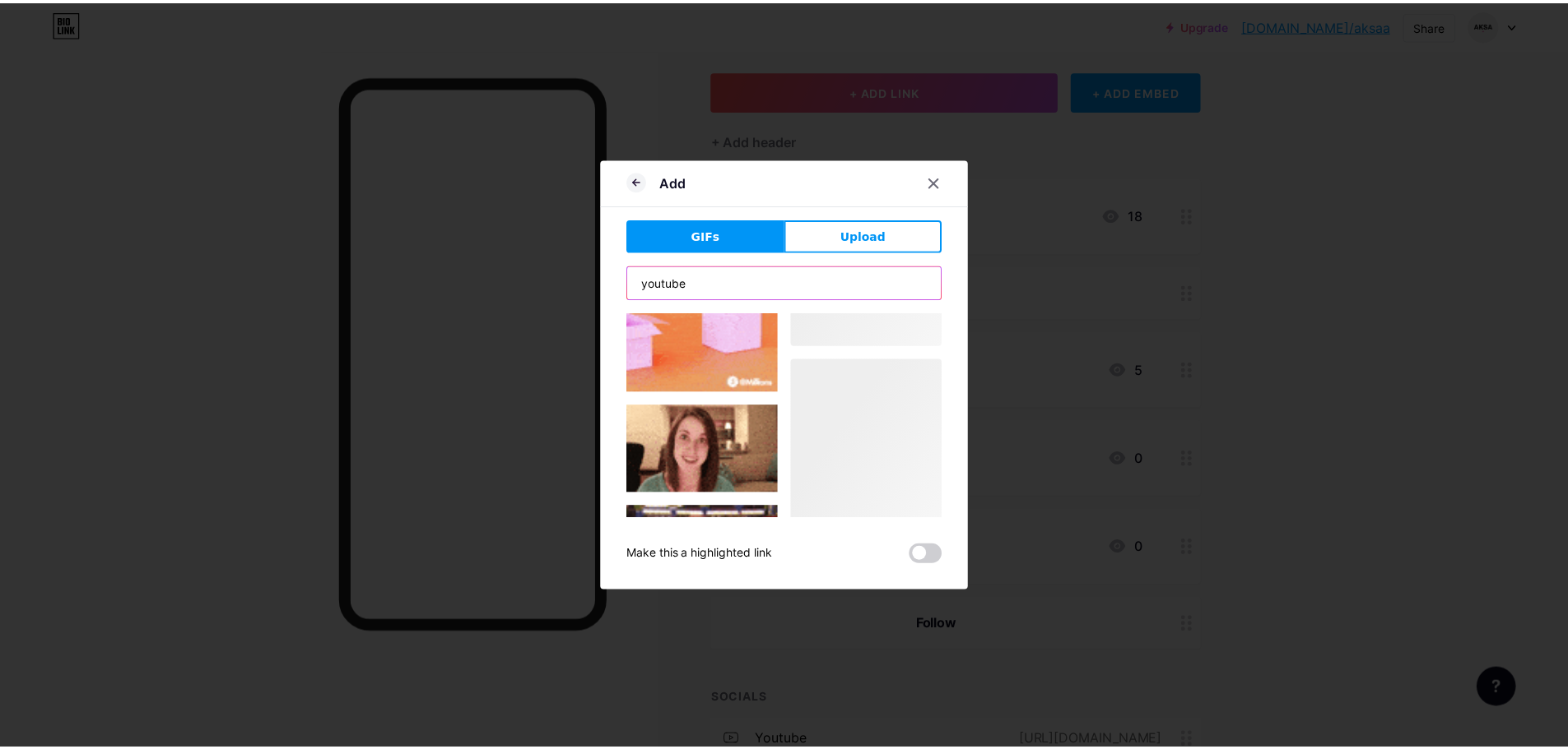
scroll to position [4879, 0]
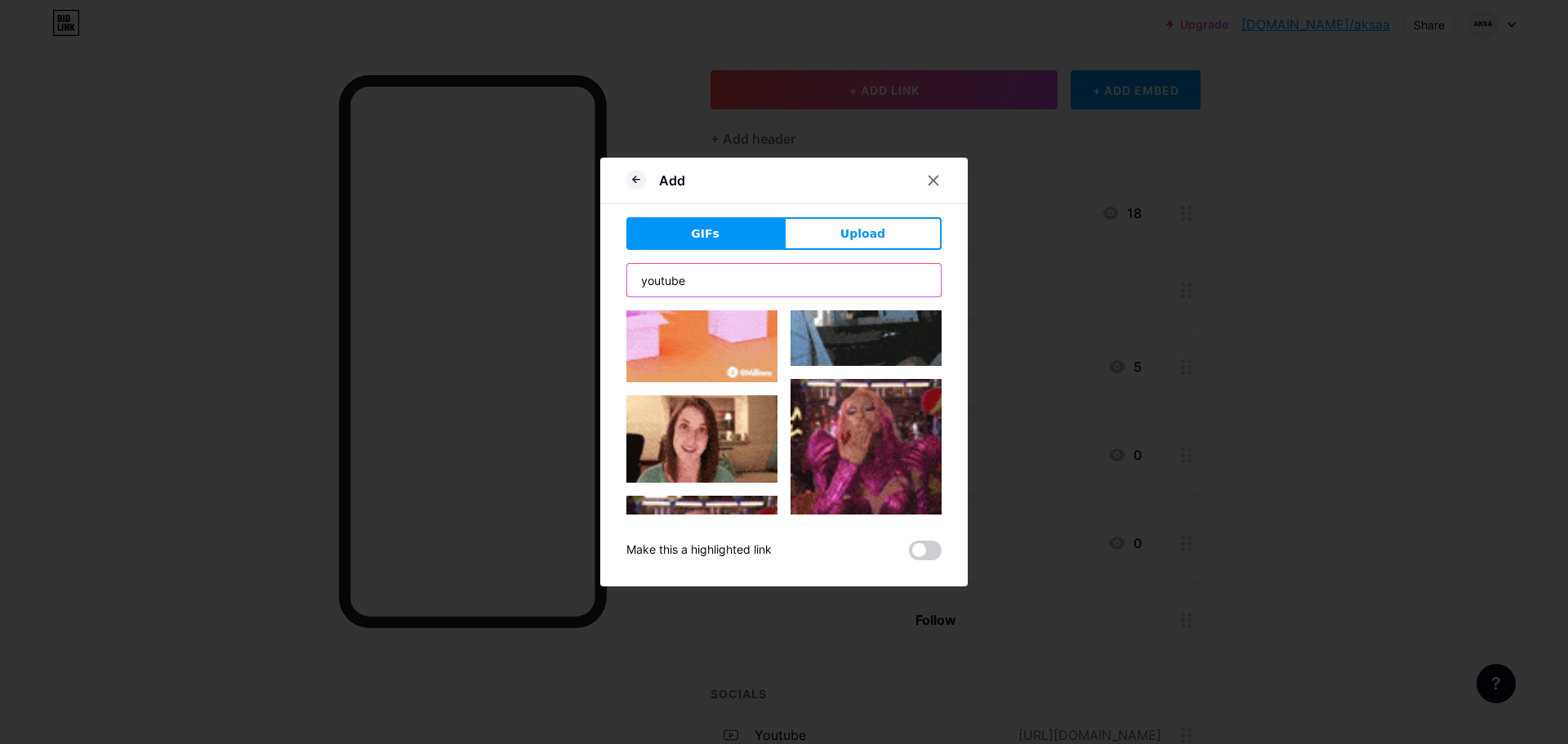
type input "youtube"
click at [646, 181] on div at bounding box center [643, 181] width 33 height 18
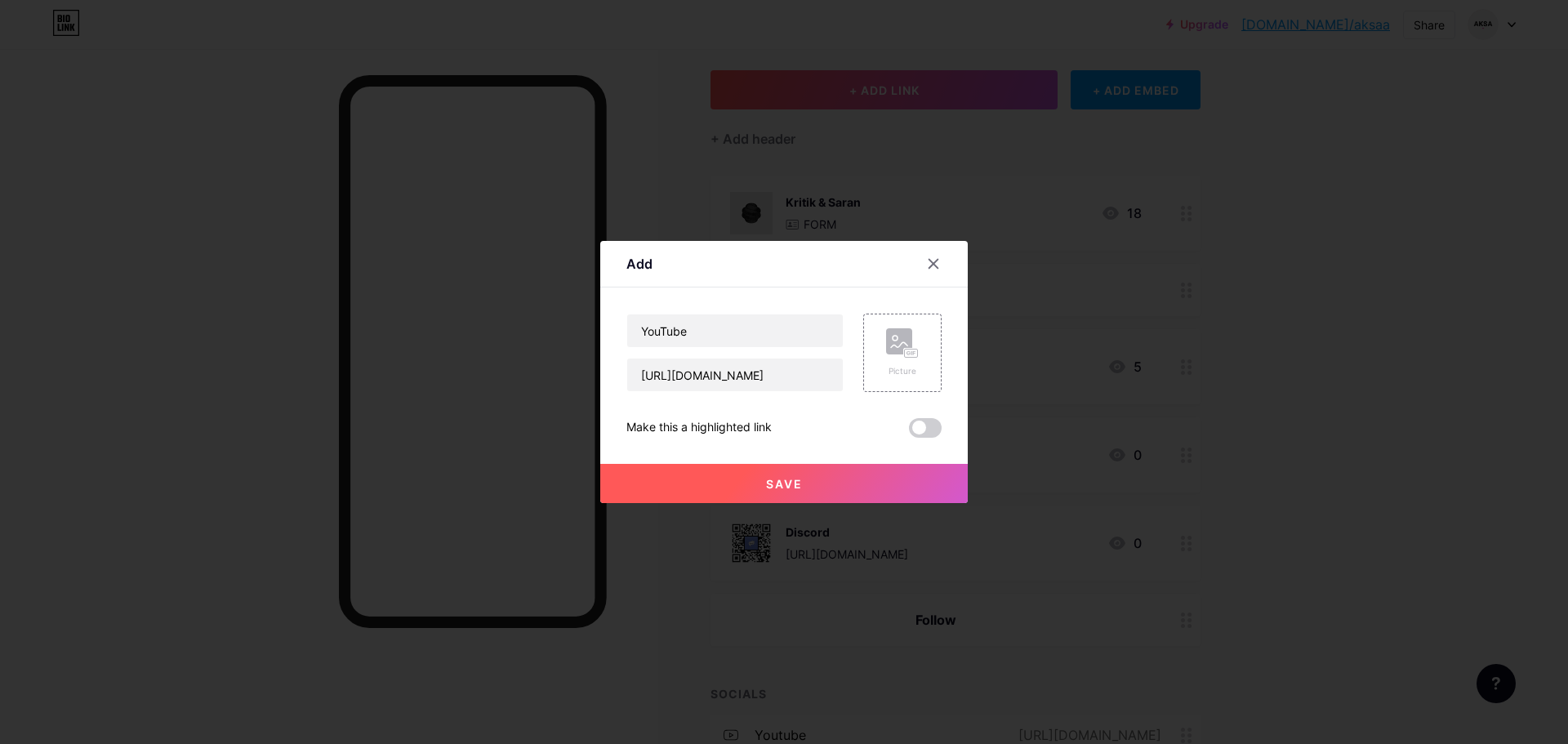
click at [766, 481] on span "Save" at bounding box center [784, 484] width 37 height 14
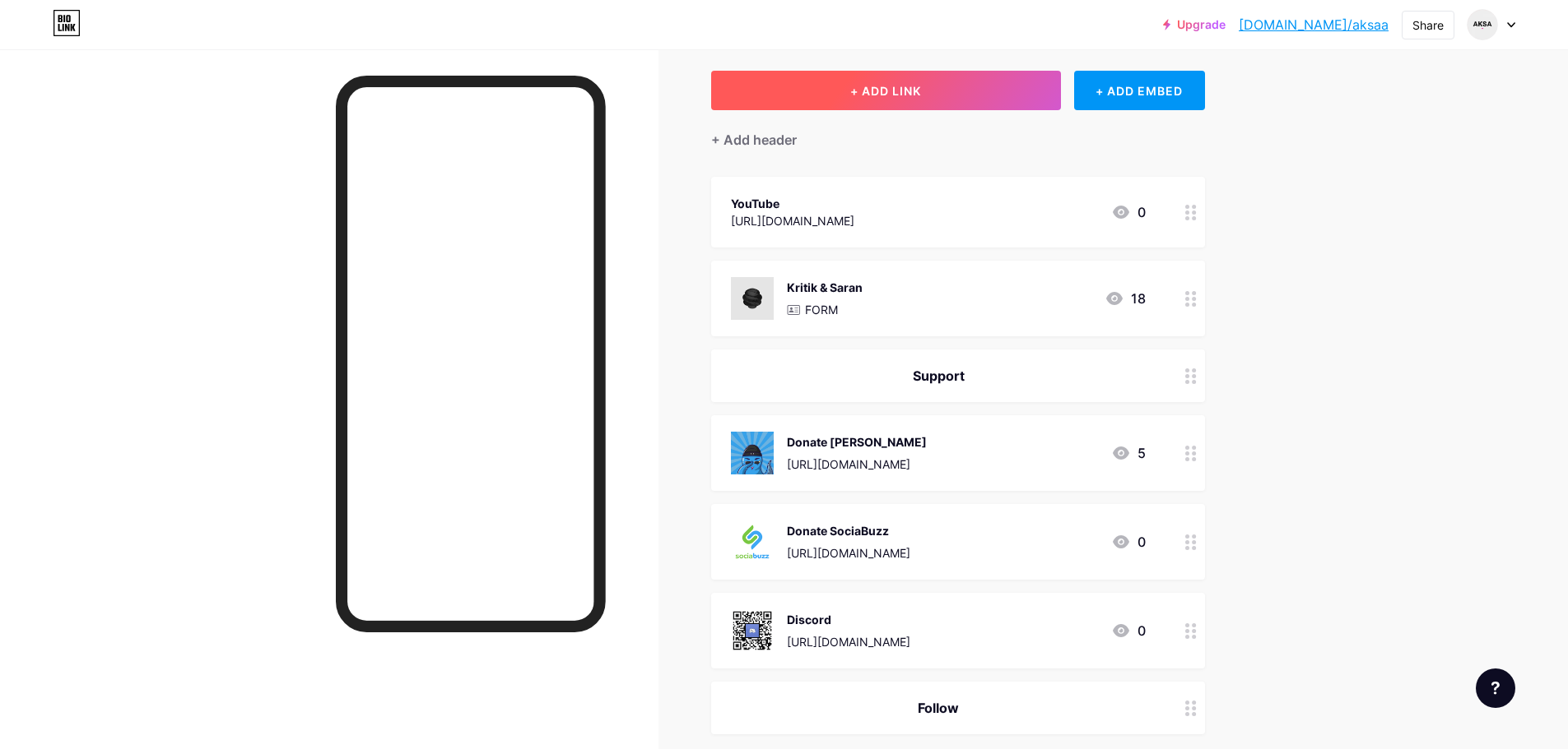
click at [872, 109] on button "+ ADD LINK" at bounding box center [886, 90] width 350 height 40
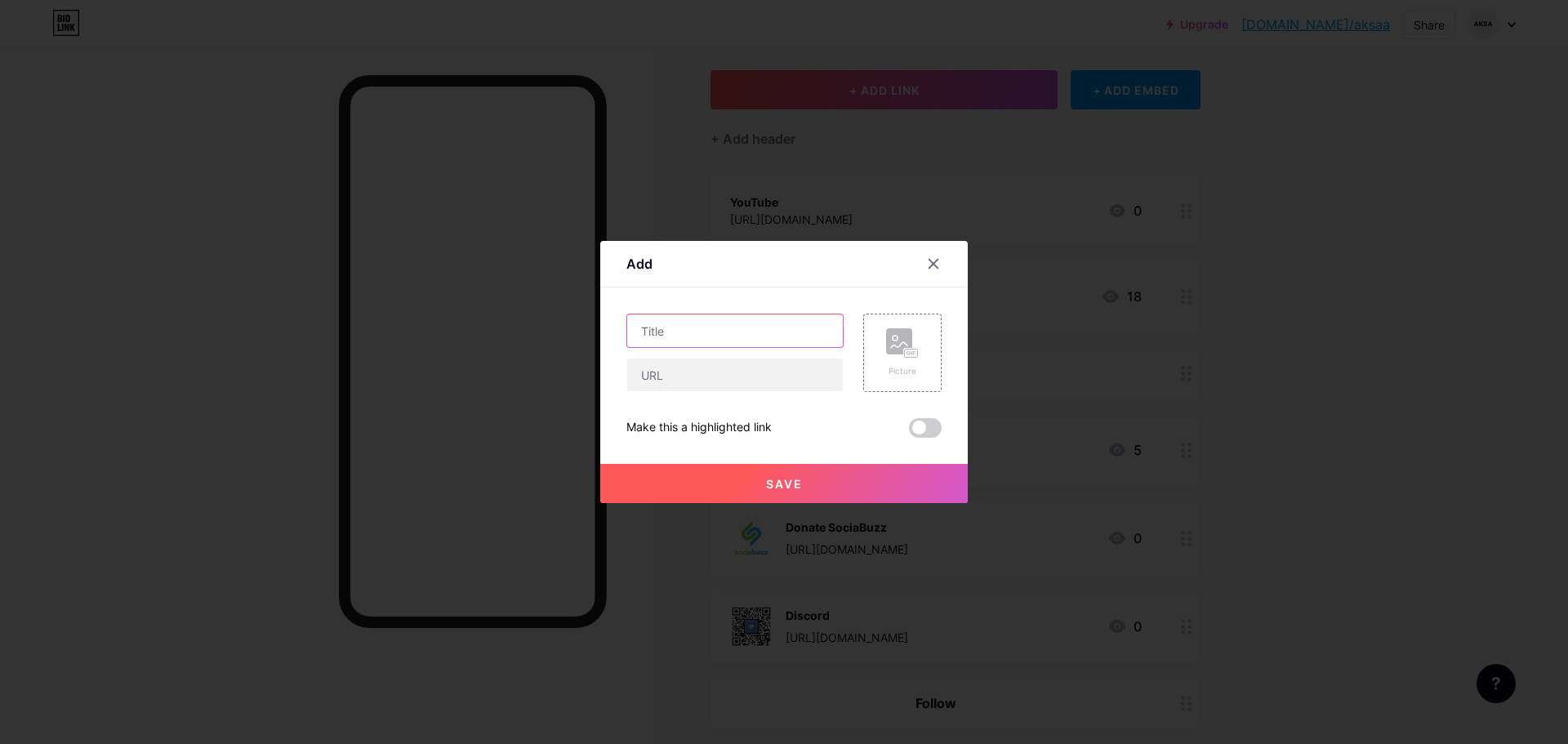
click at [737, 332] on input "text" at bounding box center [735, 331] width 216 height 33
type input "TikTok"
click at [699, 382] on input "text" at bounding box center [735, 375] width 216 height 33
click at [736, 388] on input "text" at bounding box center [735, 375] width 216 height 33
paste input "https://www.tiktok.com/@kanoz_"
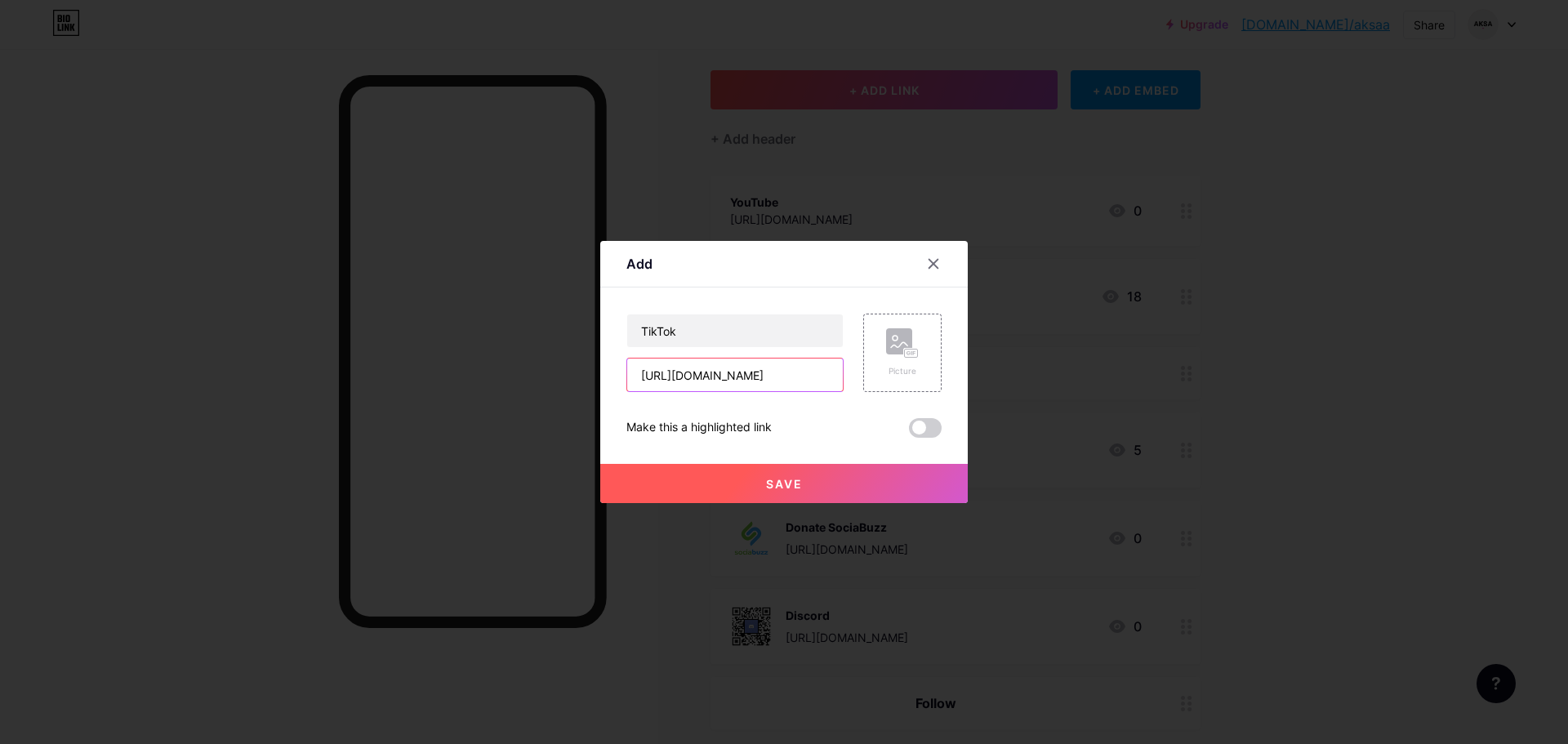
type input "https://www.tiktok.com/@kanoz_"
click at [842, 496] on button "Save" at bounding box center [784, 484] width 367 height 39
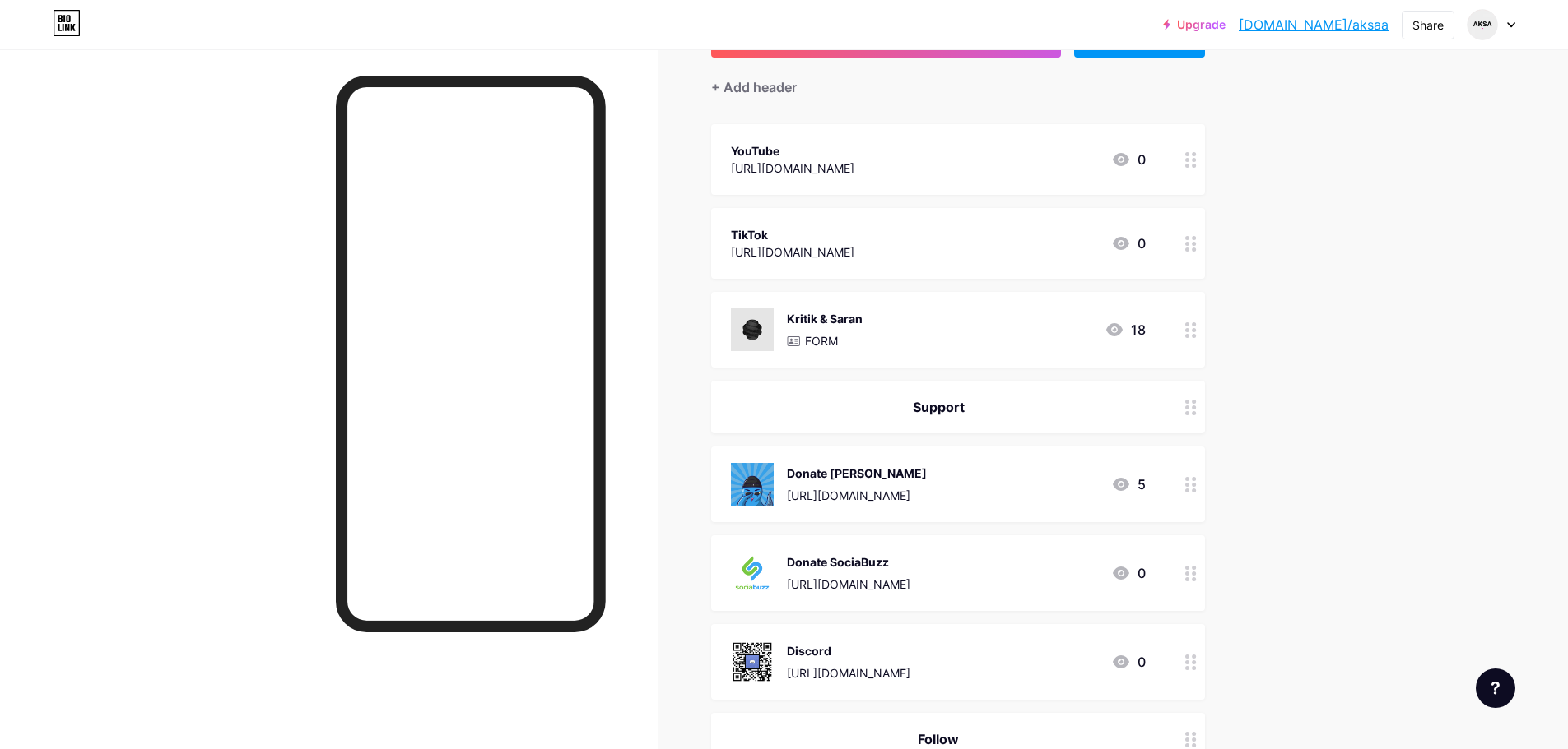
scroll to position [165, 0]
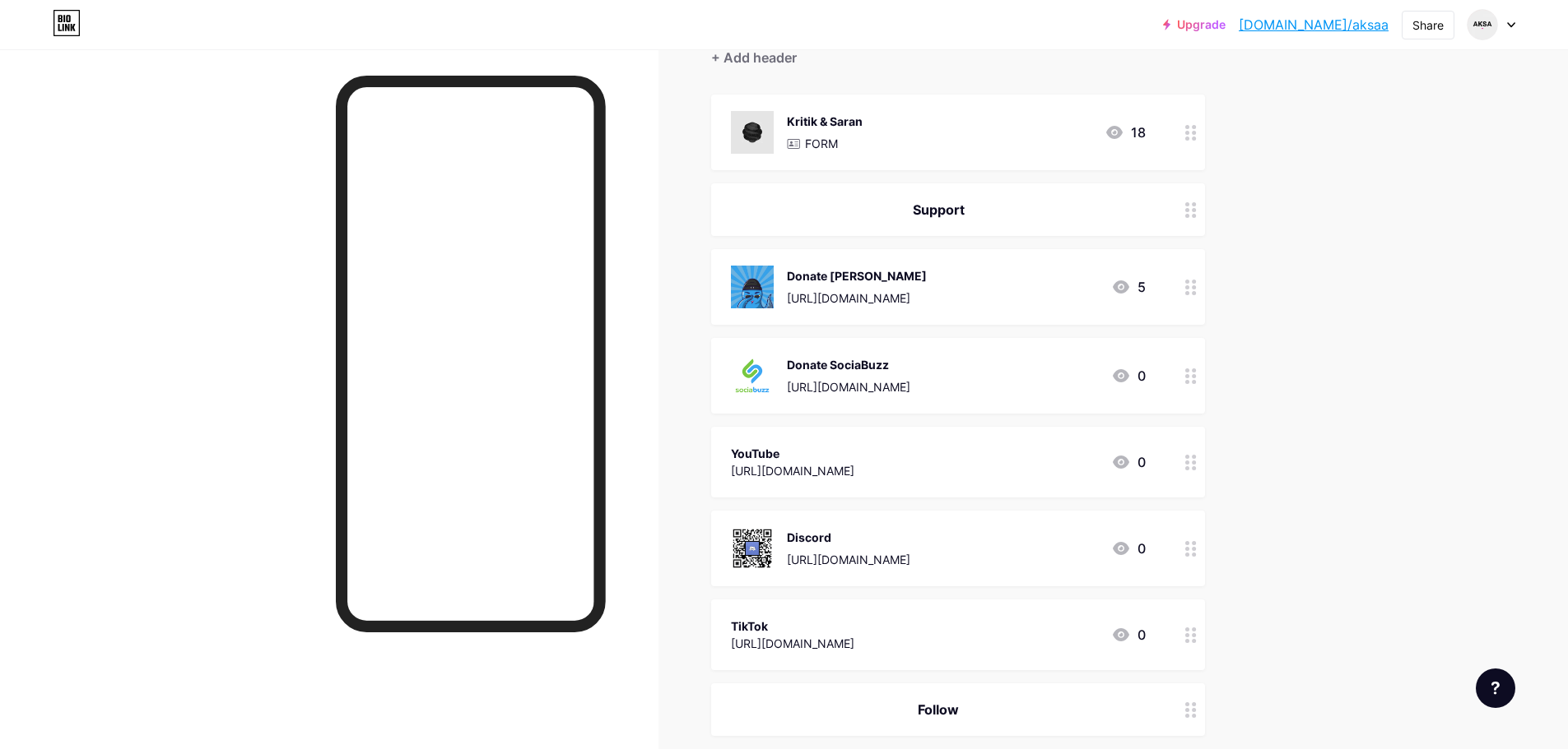
click at [1311, 486] on div "Upgrade bio.link/aksaa bio.link/aksaa Share Switch accounts Aksa bio.link/aksaa…" at bounding box center [784, 480] width 1568 height 1290
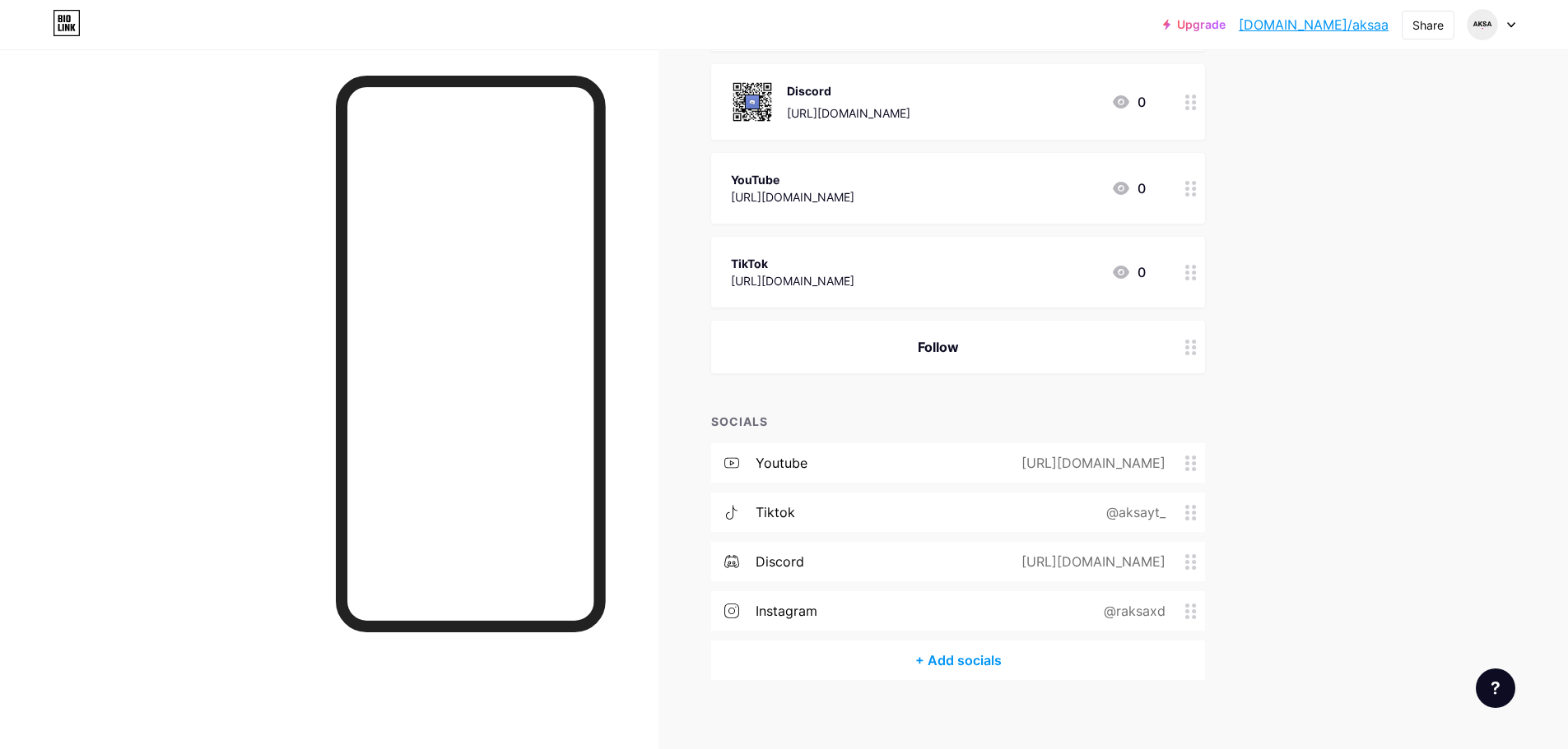
scroll to position [539, 0]
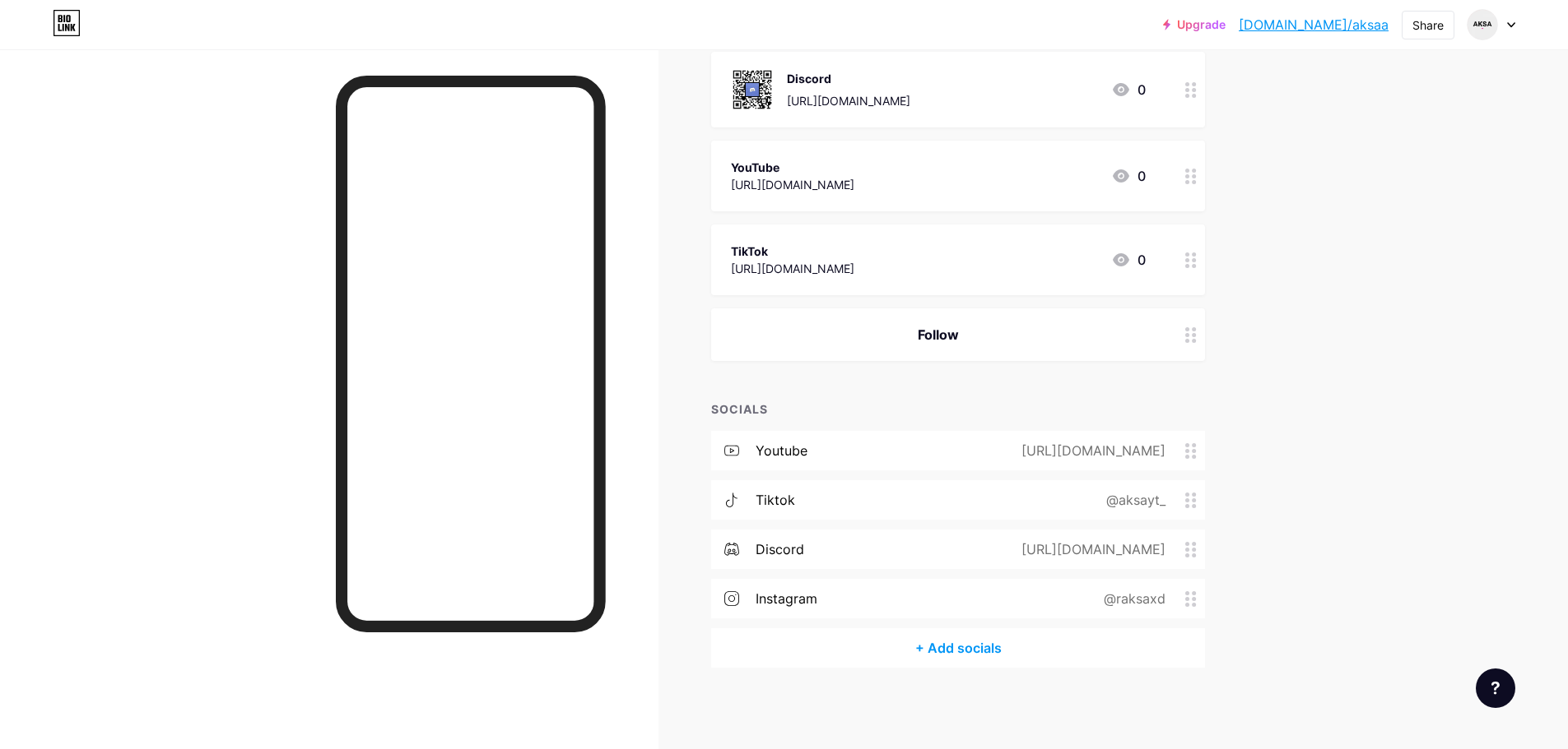
click at [1195, 593] on icon at bounding box center [1191, 599] width 12 height 16
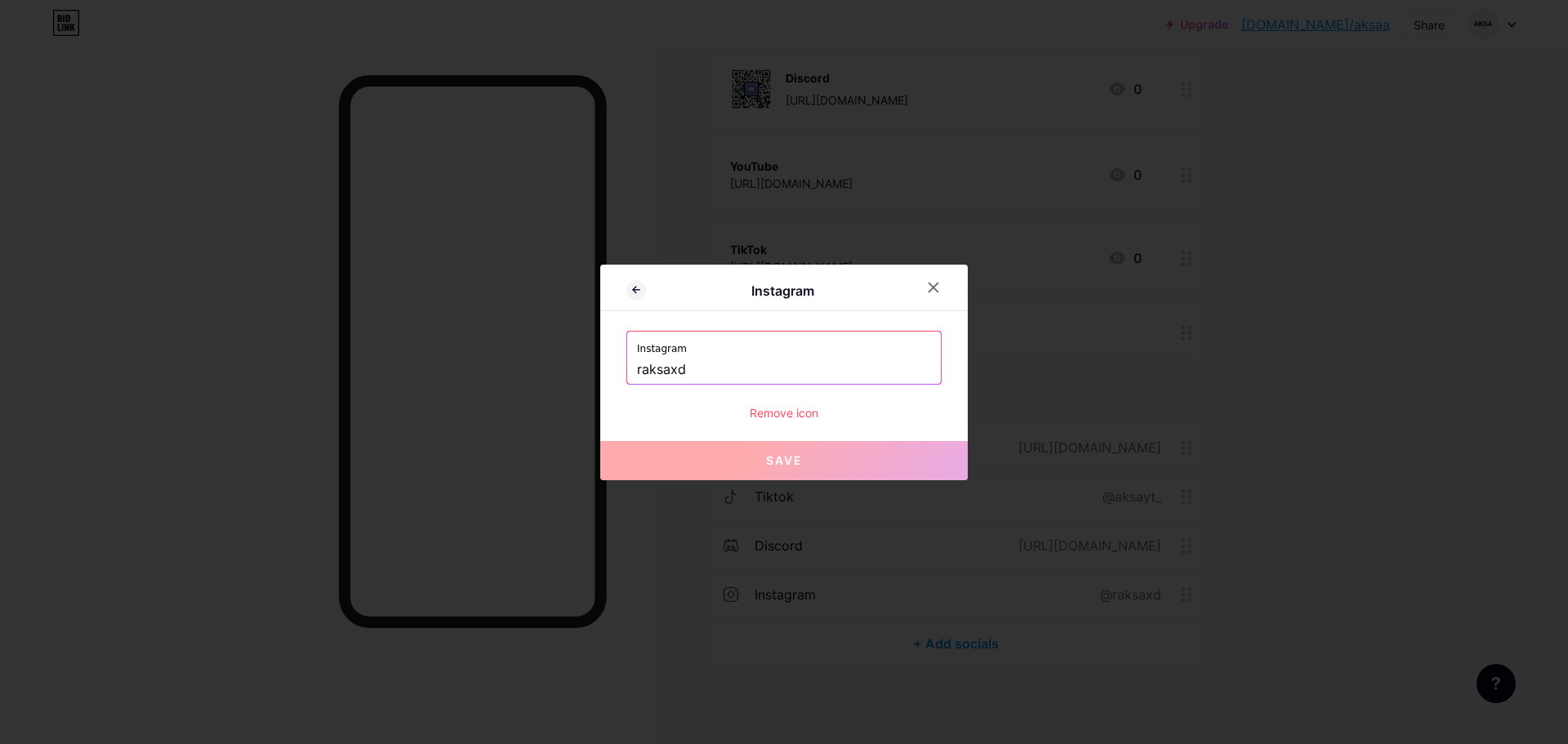
click at [781, 406] on div "Remove icon" at bounding box center [784, 412] width 315 height 17
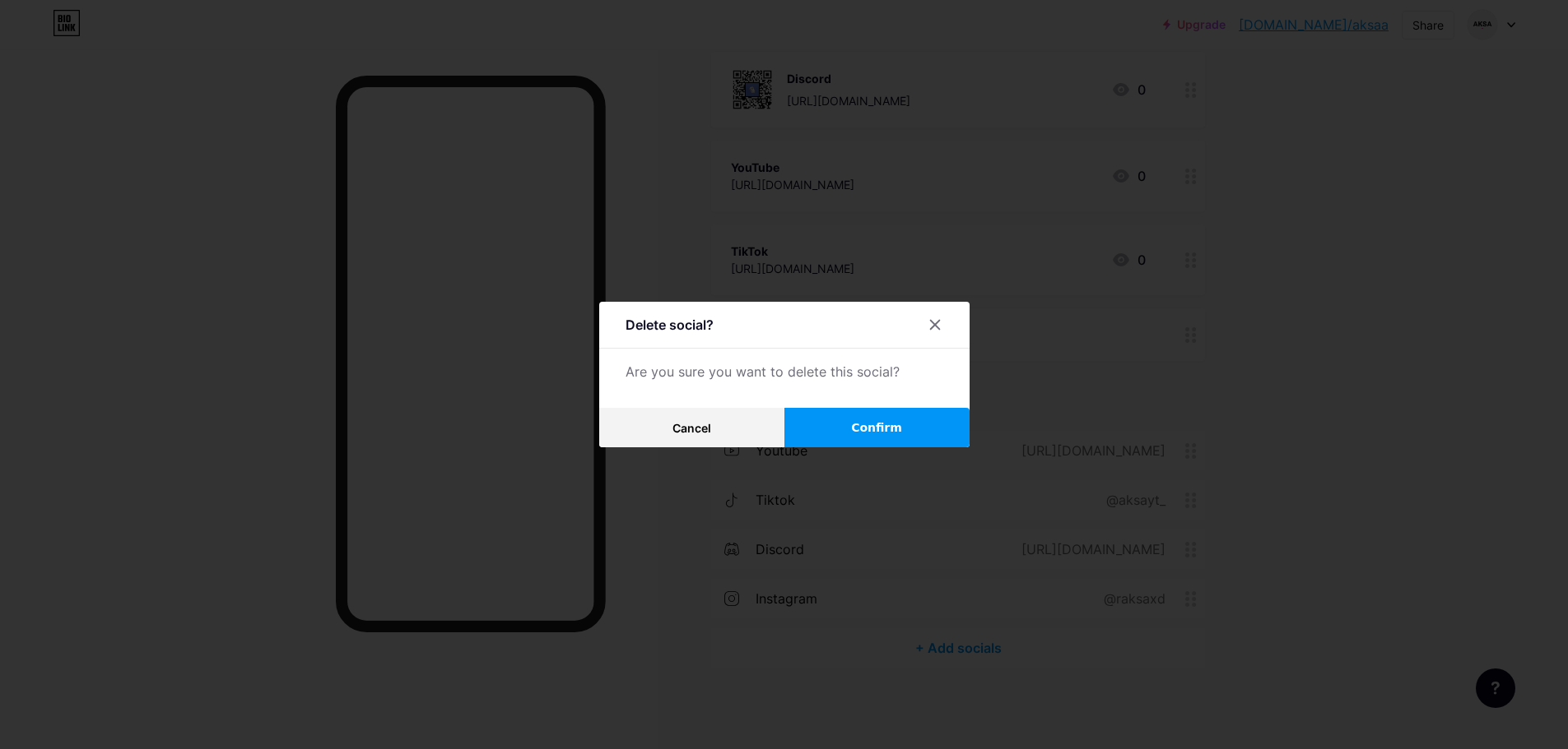
drag, startPoint x: 896, startPoint y: 444, endPoint x: 910, endPoint y: 437, distance: 15.7
click at [902, 442] on button "Confirm" at bounding box center [877, 427] width 185 height 40
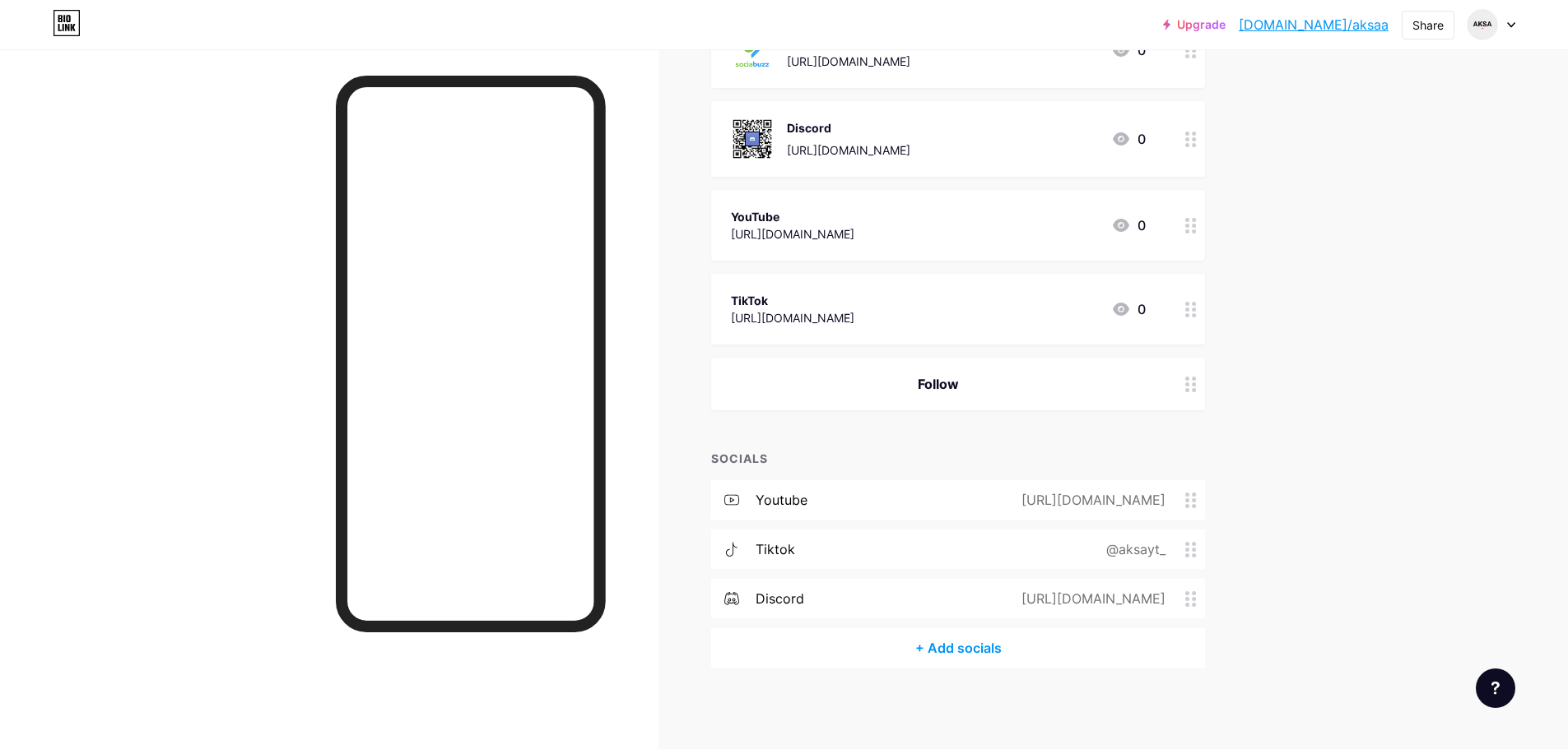
click at [836, 554] on div "tiktok @aksayt_" at bounding box center [958, 549] width 494 height 40
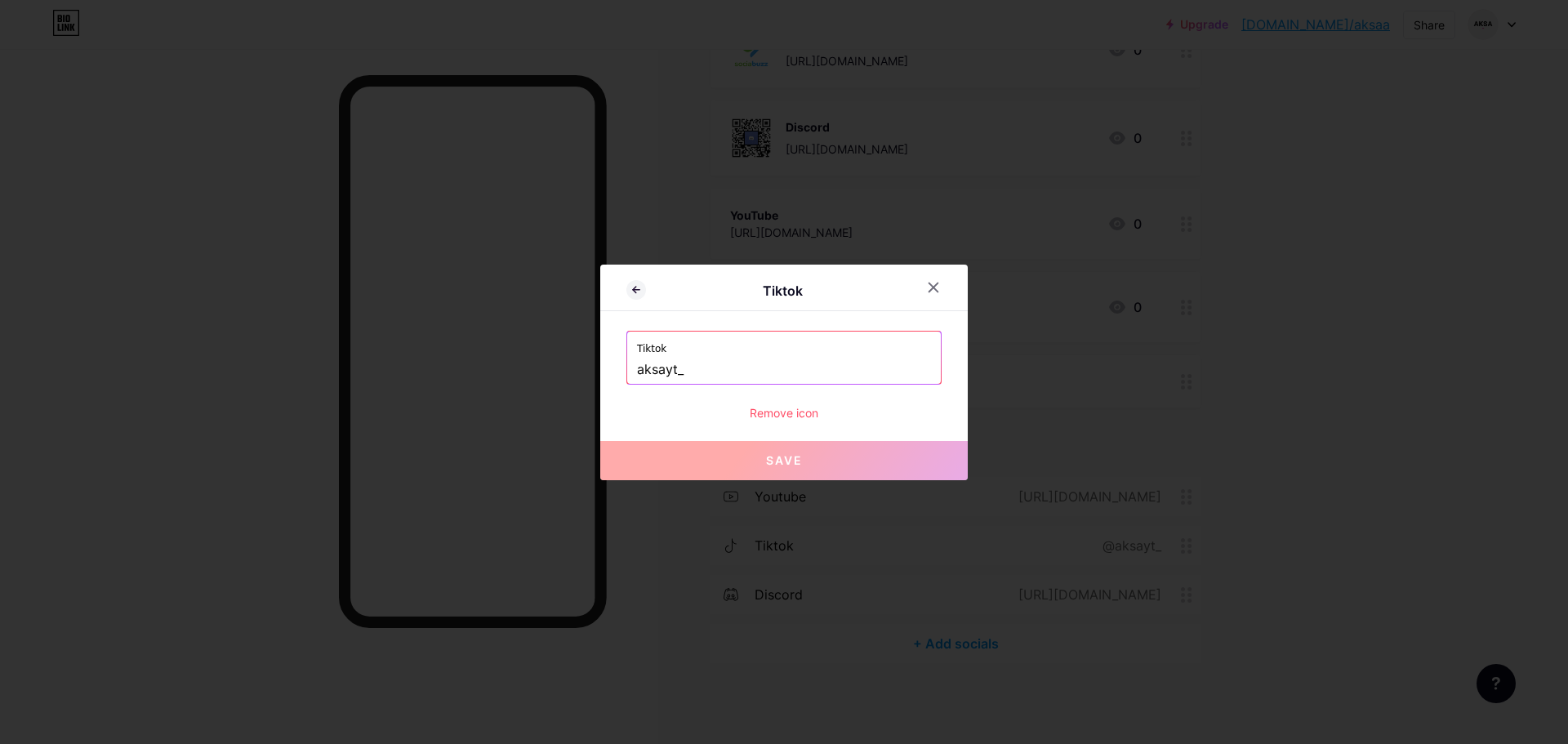
click at [769, 409] on div "Remove icon" at bounding box center [784, 412] width 315 height 17
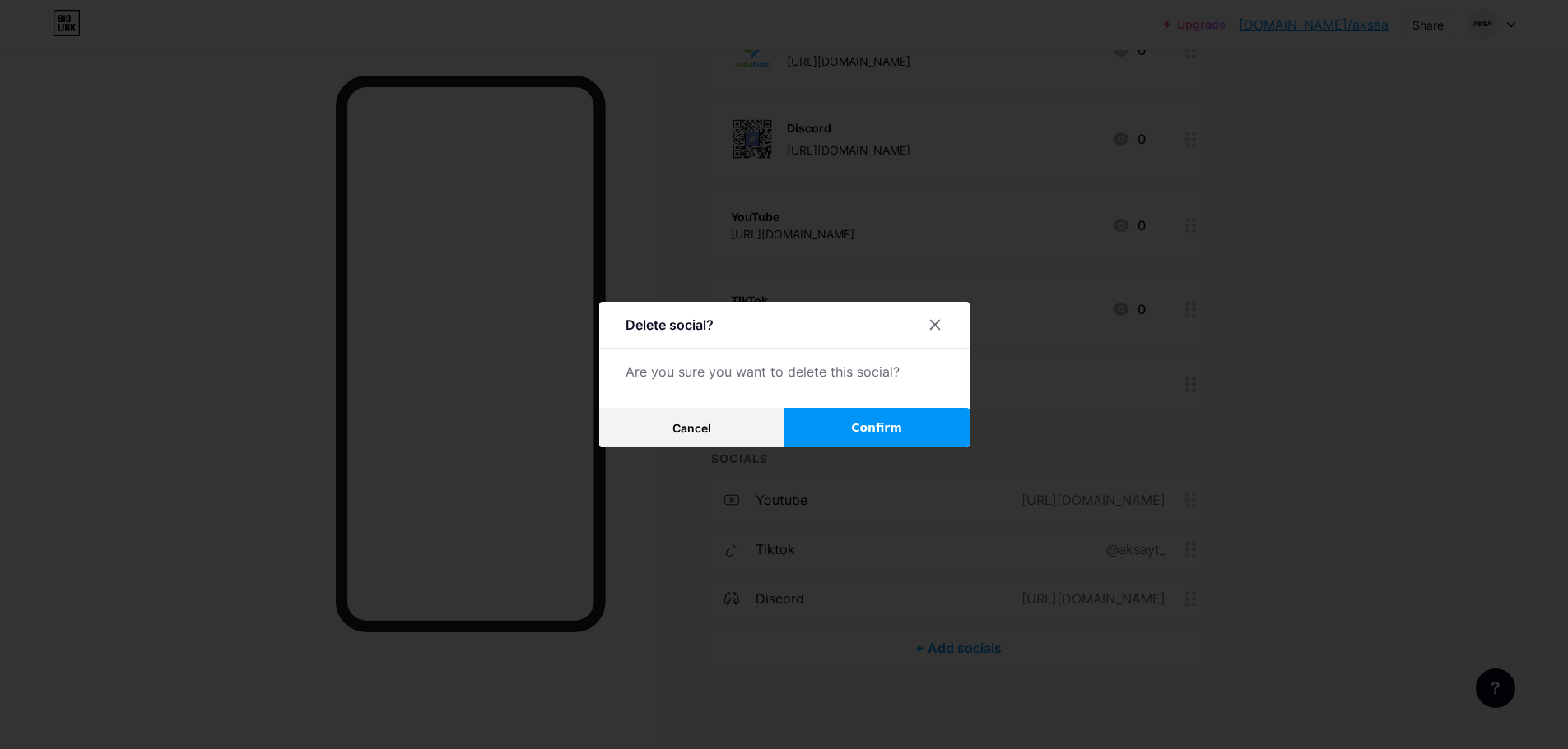
click at [889, 426] on span "Confirm" at bounding box center [876, 428] width 51 height 17
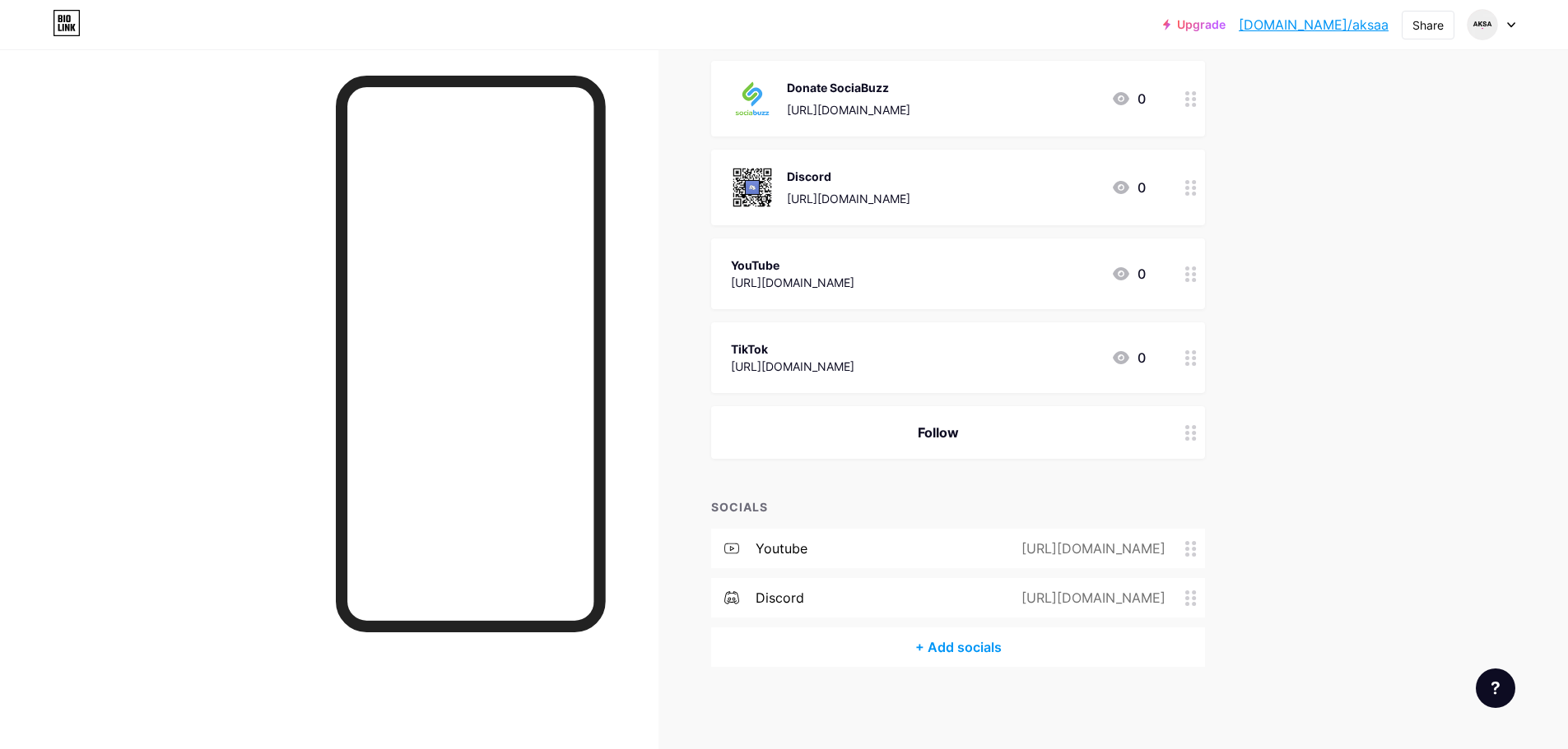
scroll to position [441, 0]
click at [819, 559] on div "youtube https://www.youtube.com/@aksaonyt?sub_confirmation=1" at bounding box center [958, 549] width 494 height 40
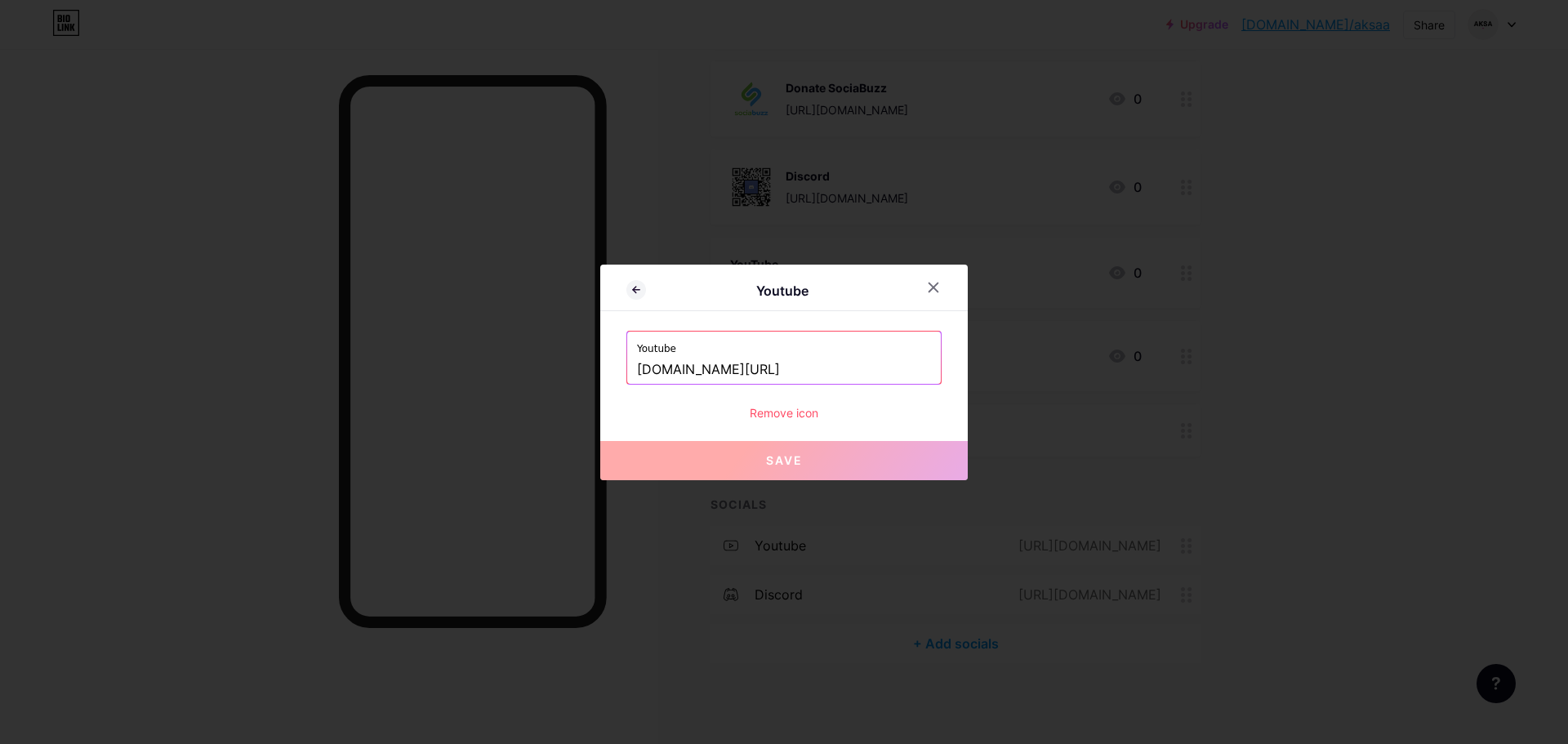
click at [804, 409] on div "Remove icon" at bounding box center [784, 412] width 315 height 17
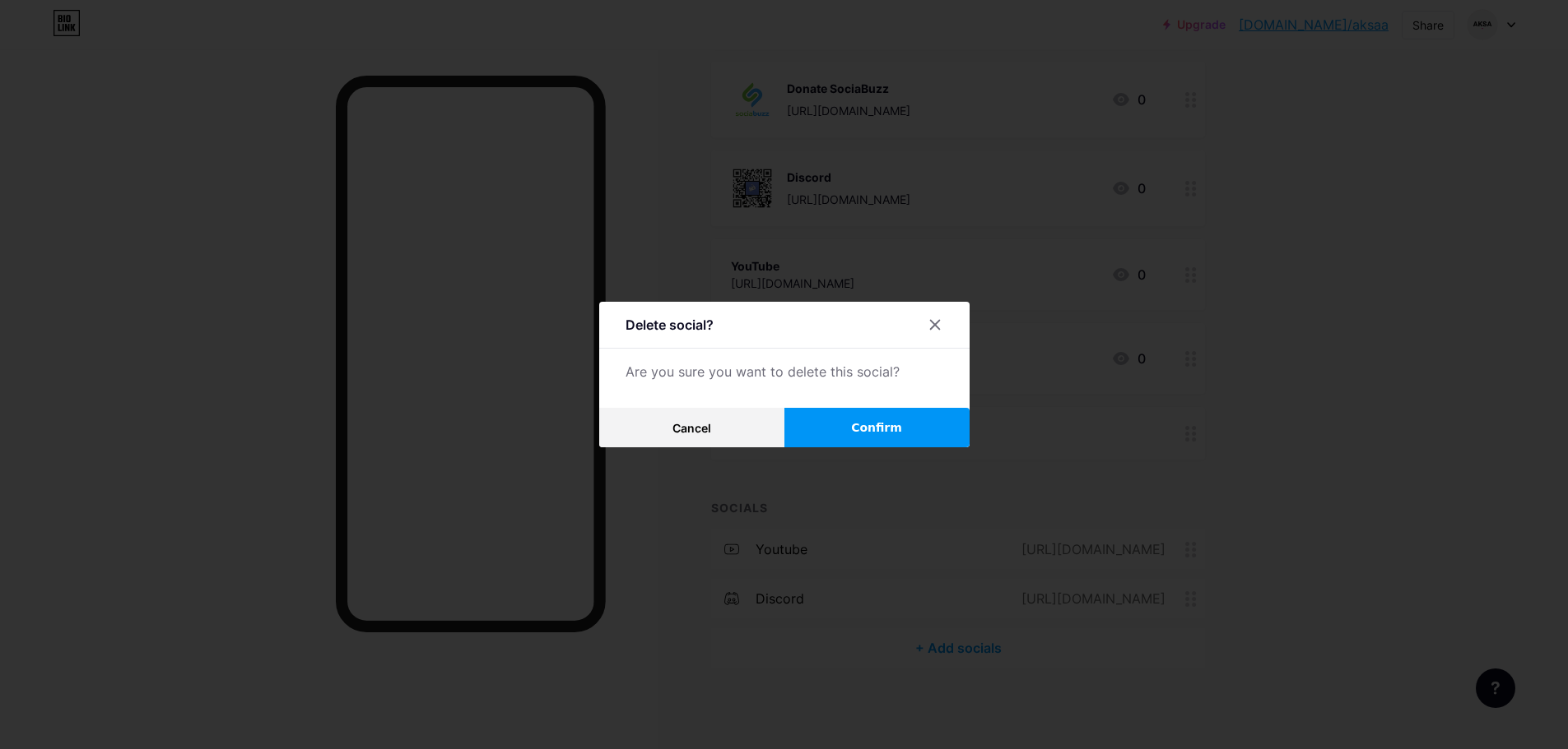
click at [861, 434] on span "Confirm" at bounding box center [876, 428] width 51 height 17
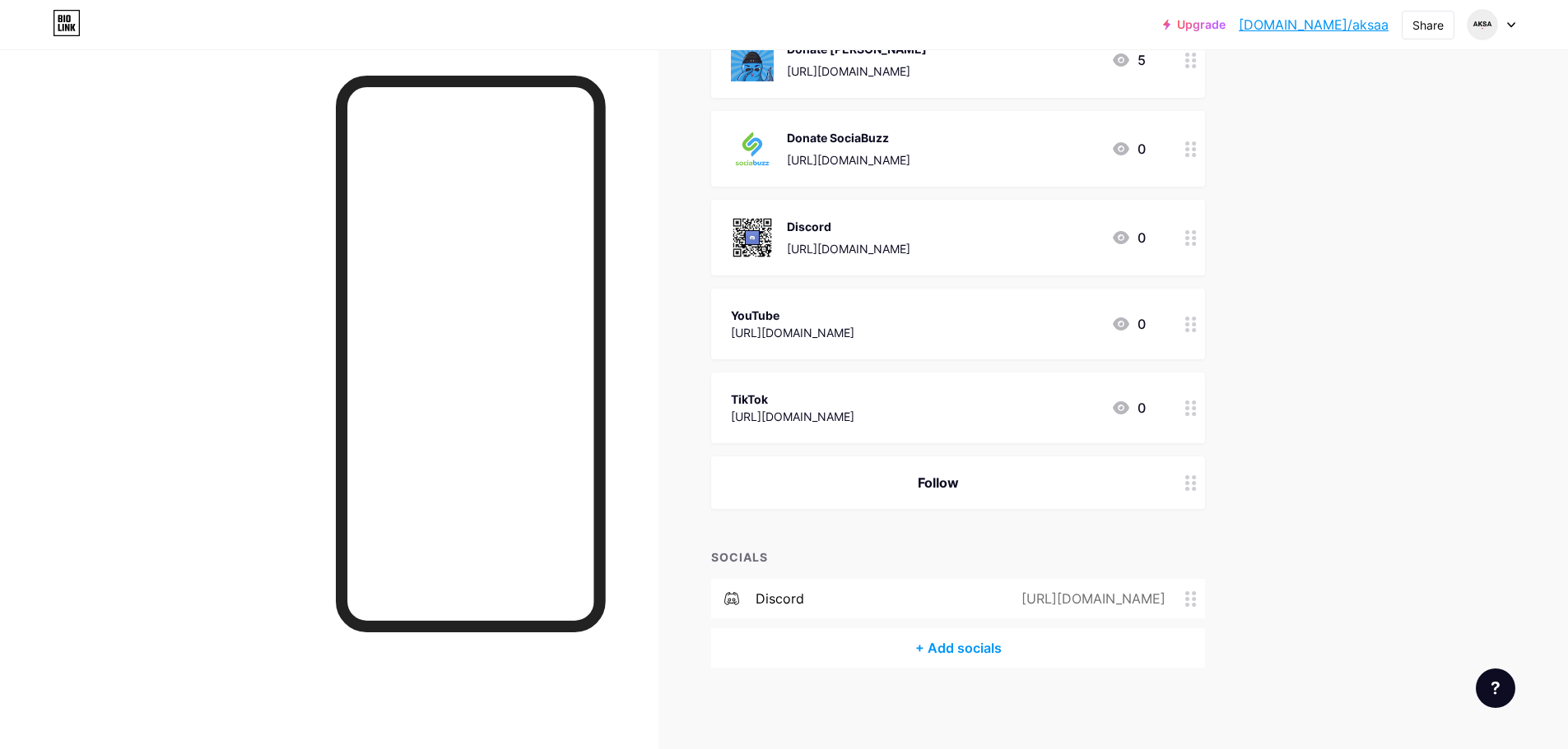
click at [849, 598] on div "discord https://discord.gg/6AsAQ5AHzy" at bounding box center [958, 598] width 494 height 40
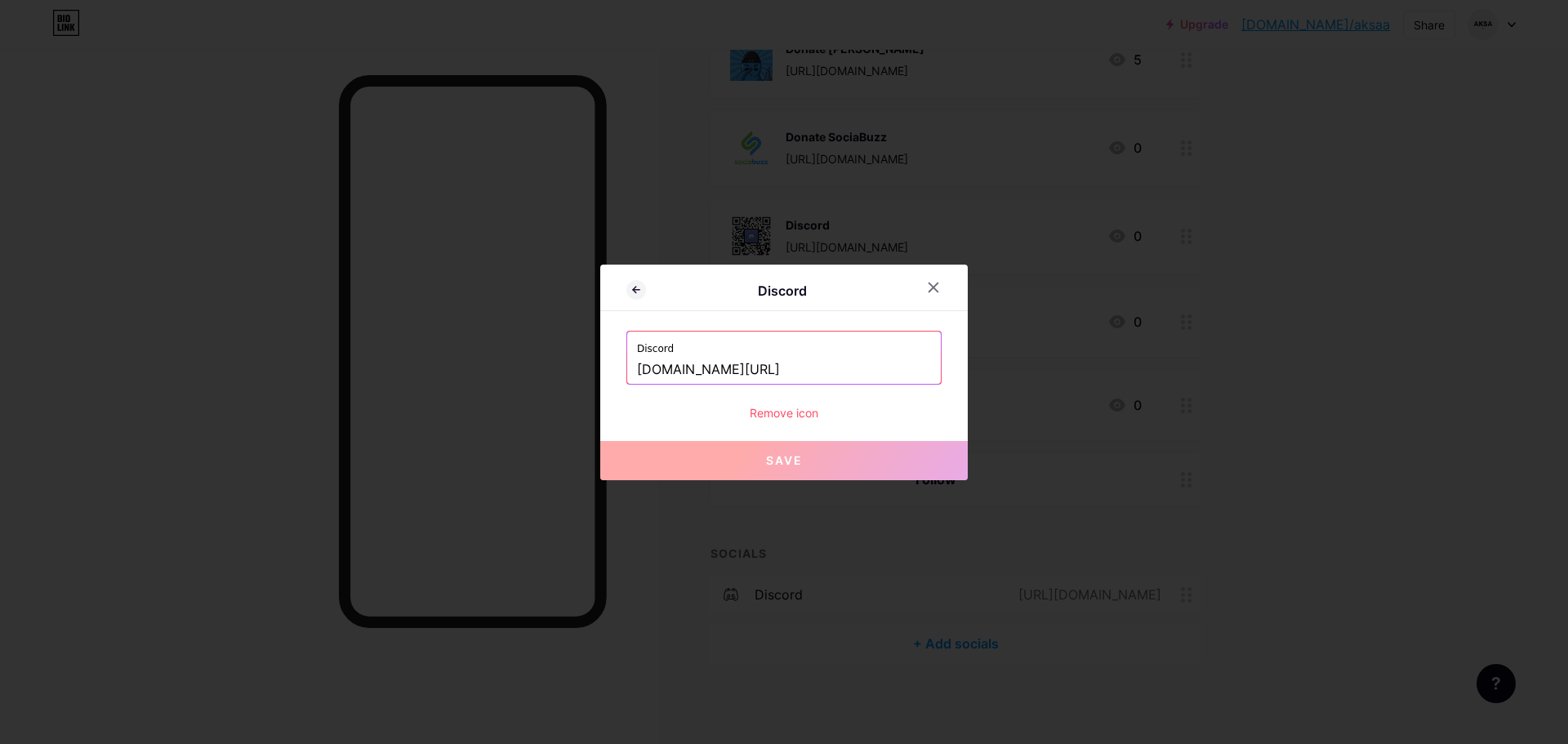
click at [795, 415] on div "Remove icon" at bounding box center [784, 412] width 315 height 17
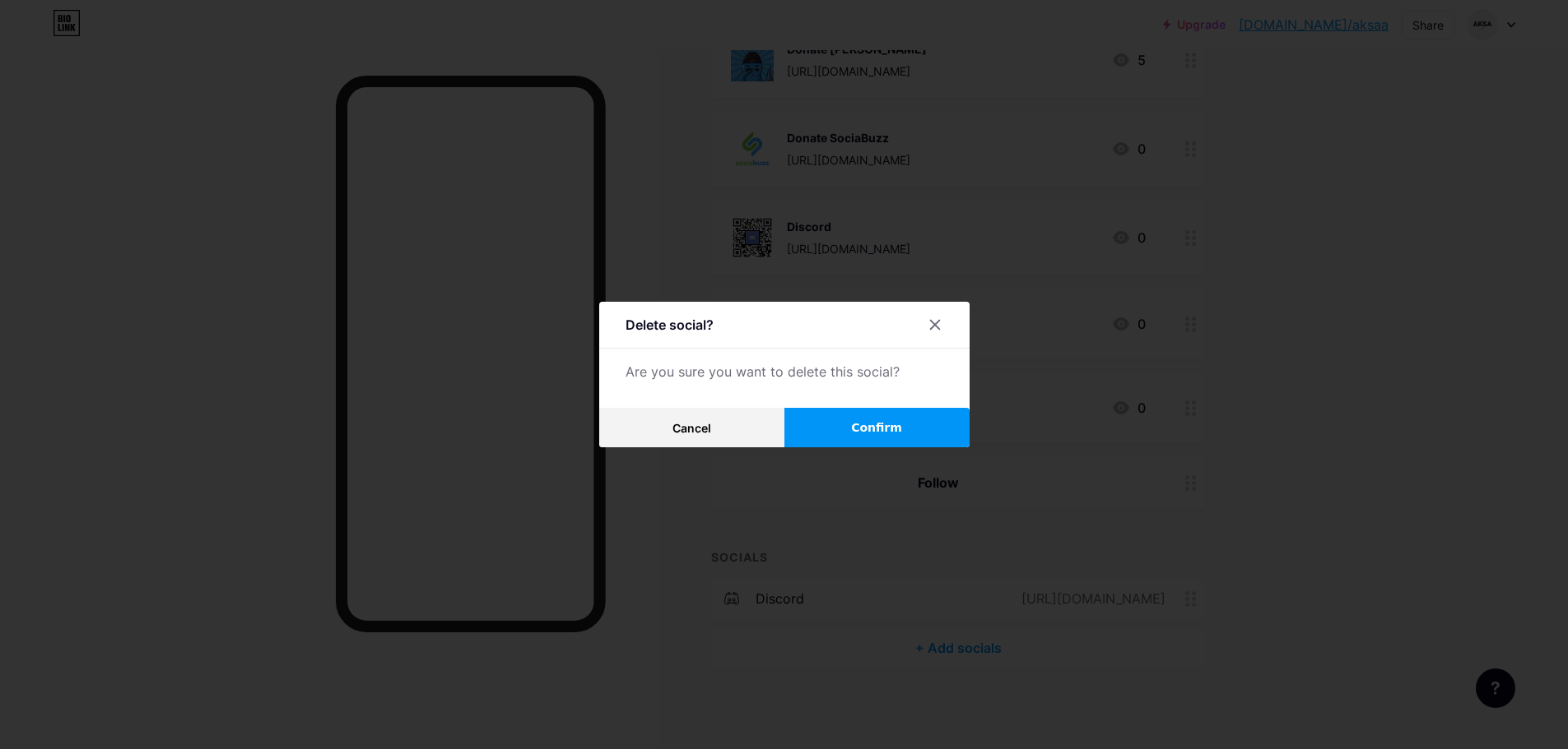
click at [886, 431] on span "Confirm" at bounding box center [876, 428] width 51 height 17
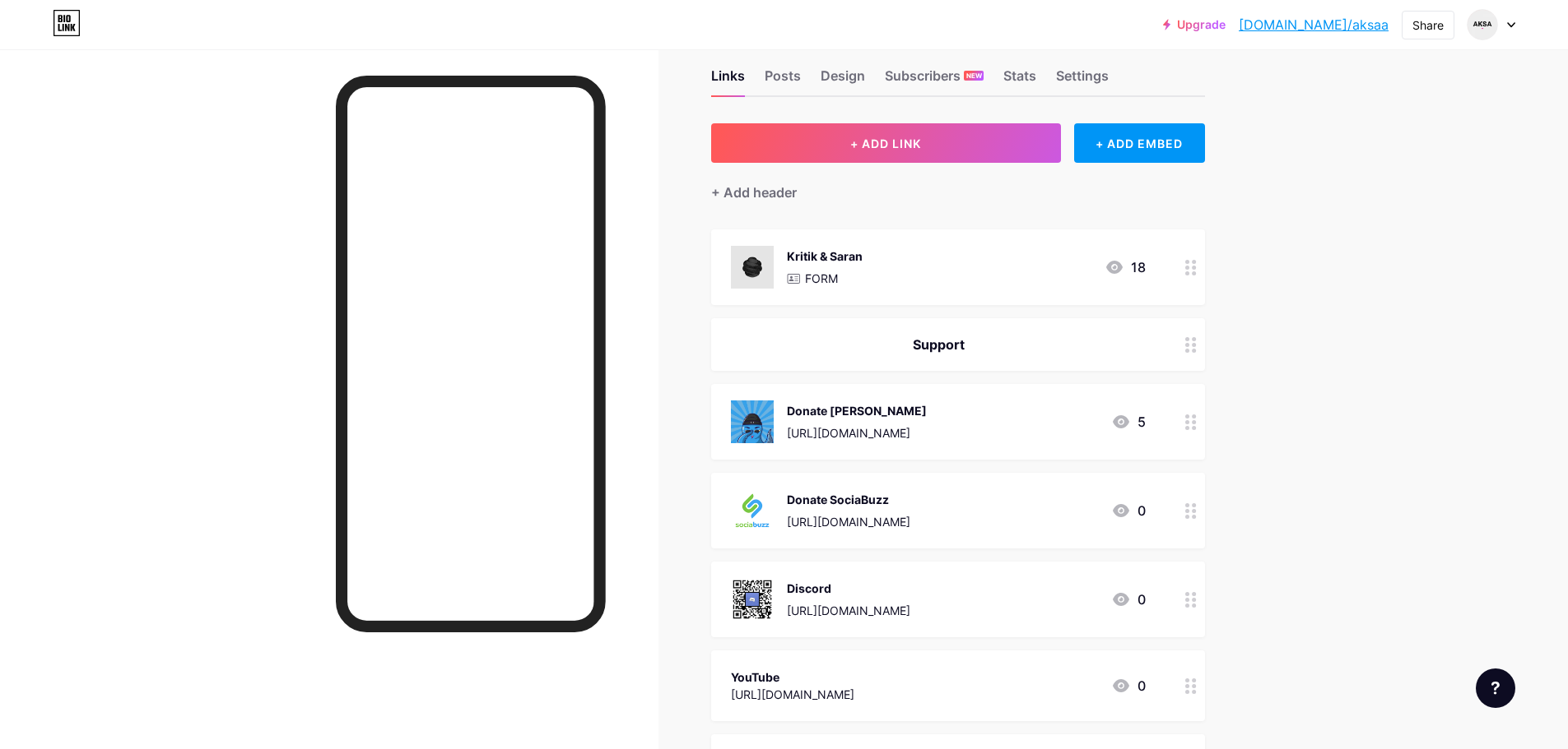
scroll to position [0, 0]
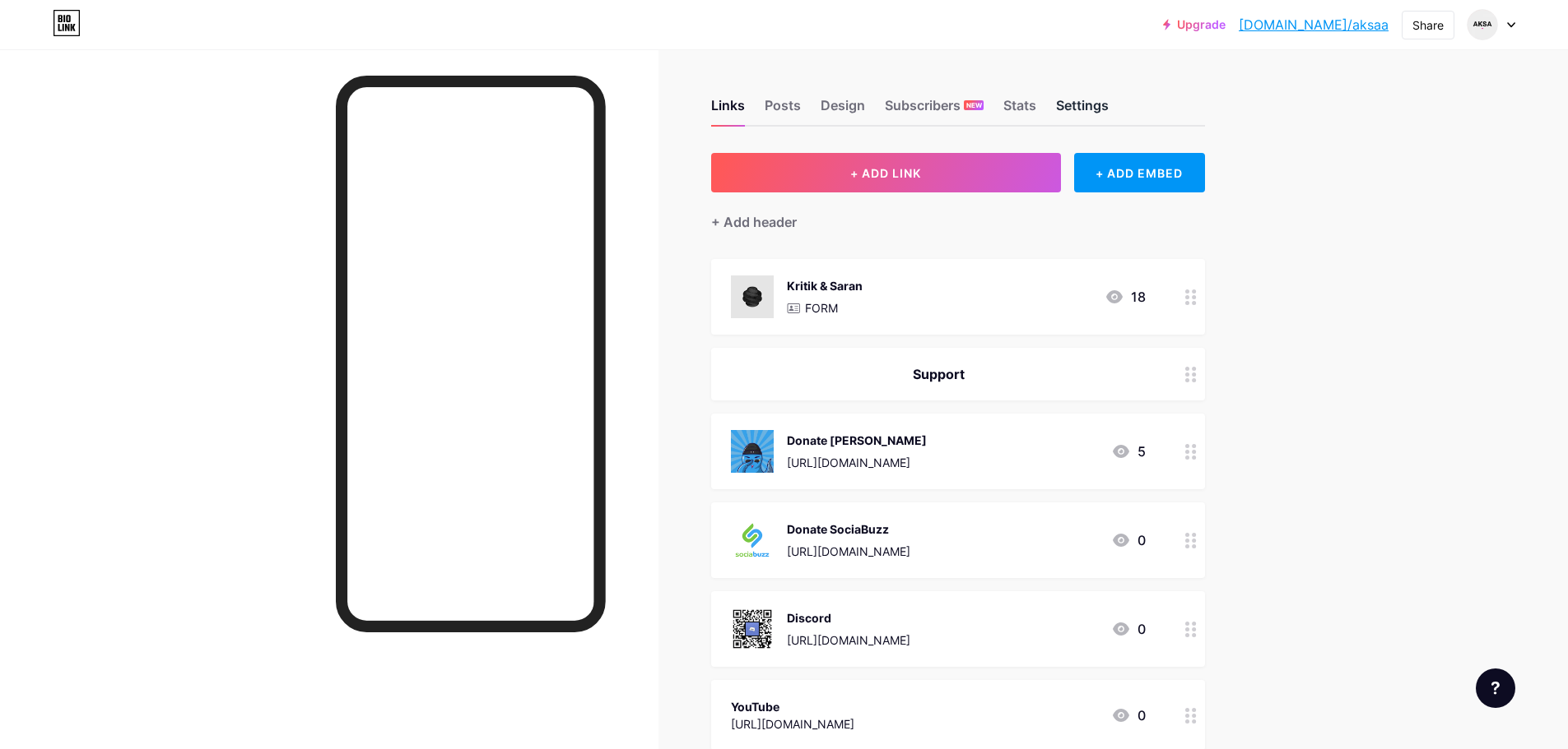
click at [1088, 120] on div "Settings" at bounding box center [1082, 110] width 52 height 29
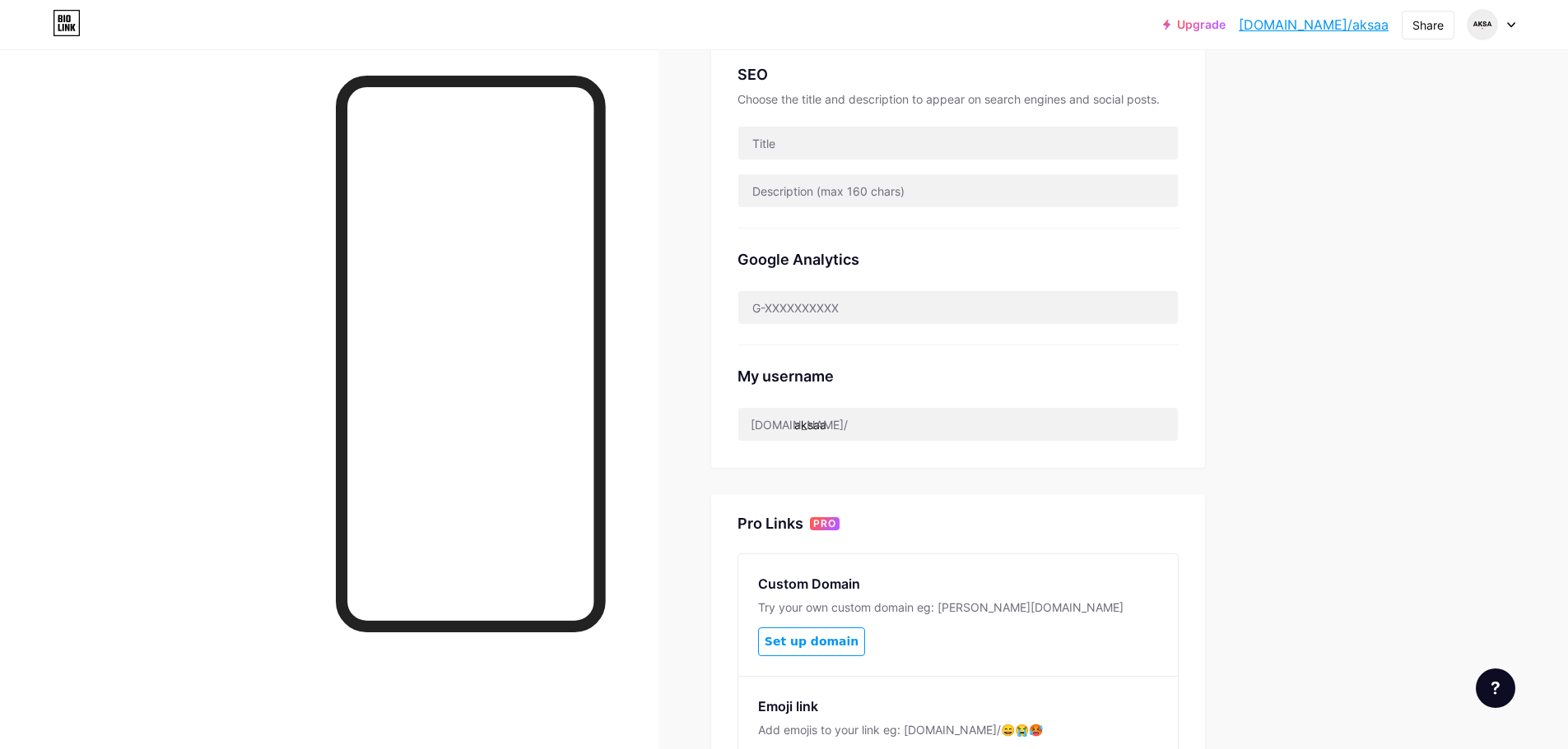
scroll to position [411, 0]
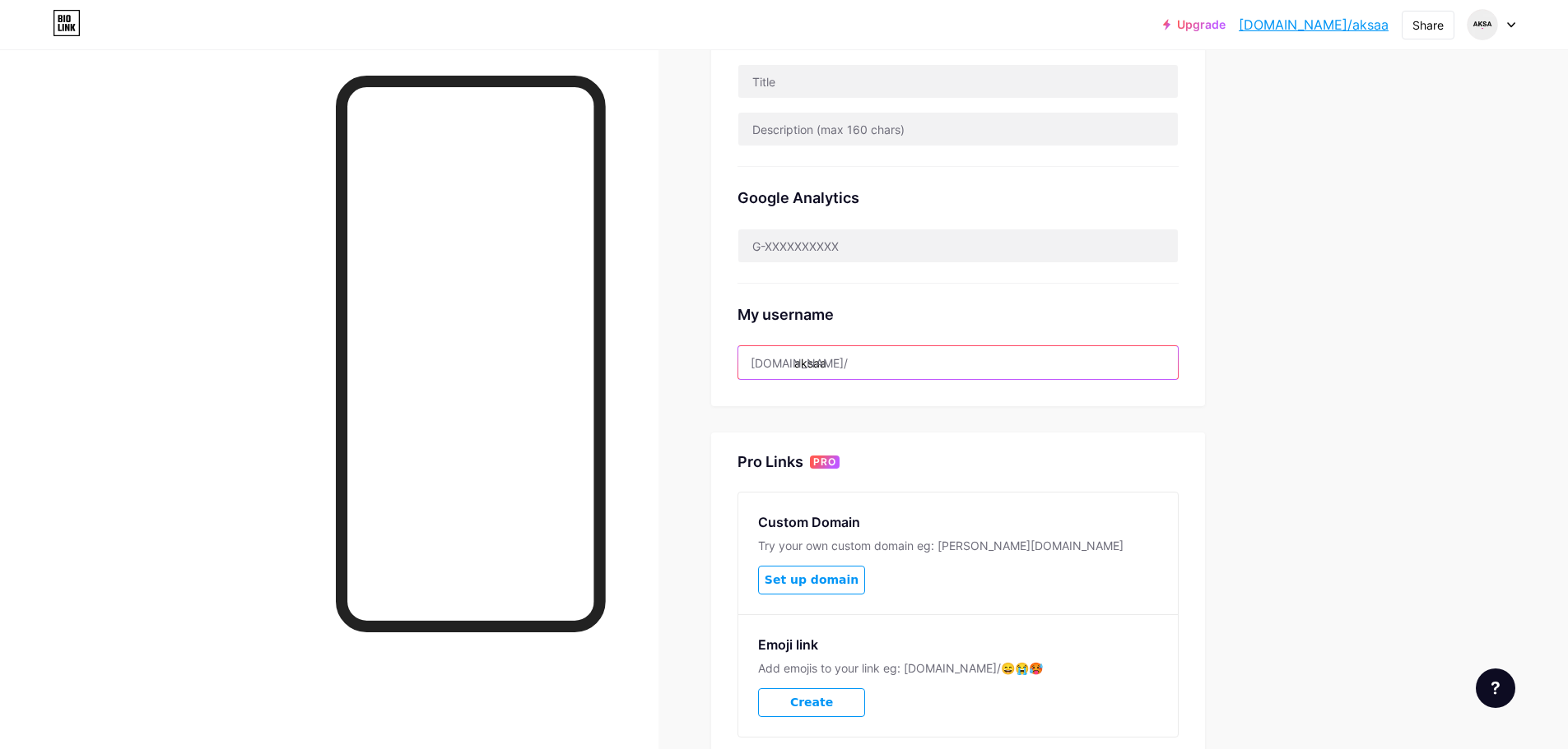
drag, startPoint x: 828, startPoint y: 367, endPoint x: 795, endPoint y: 384, distance: 37.1
click at [777, 370] on input "aksaa" at bounding box center [958, 363] width 439 height 33
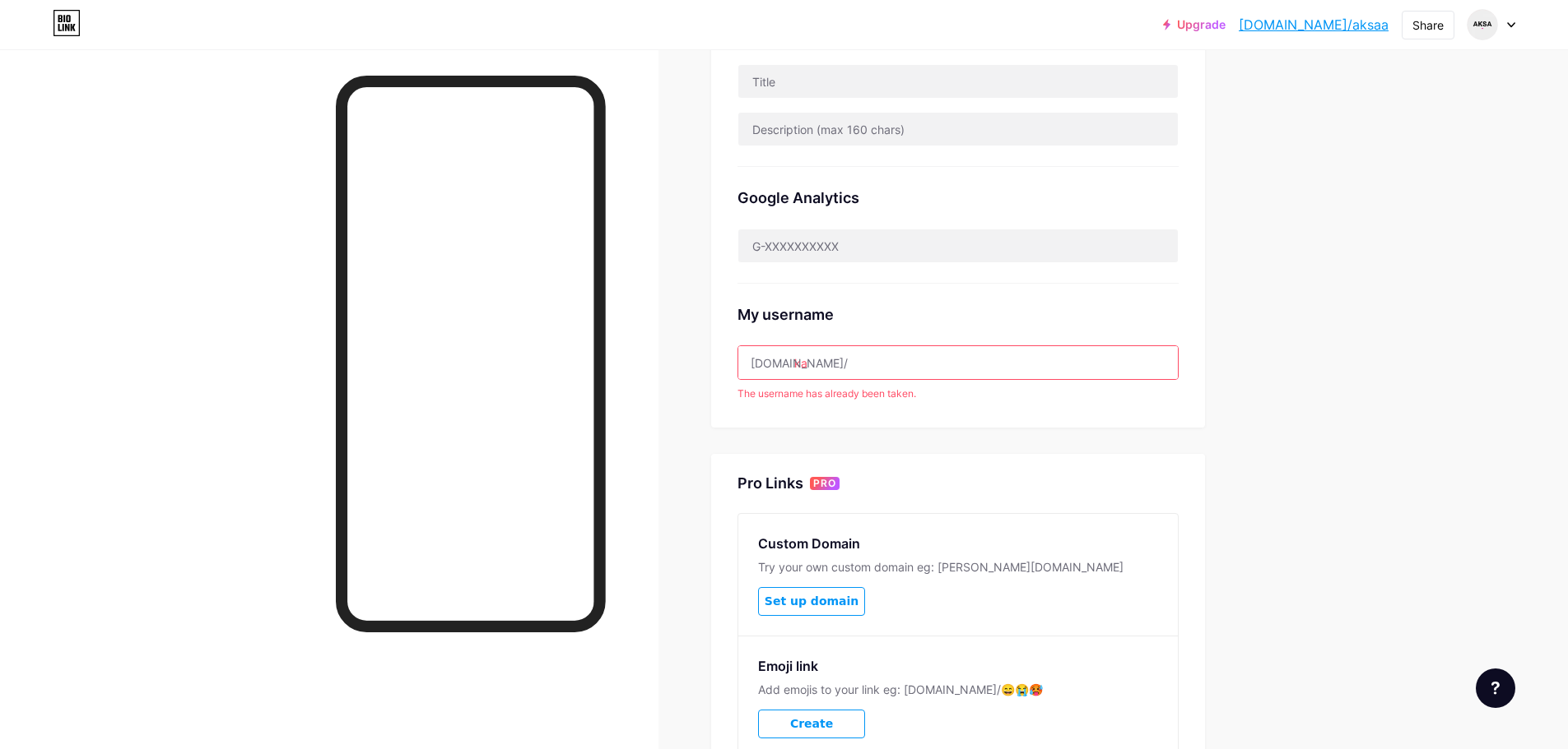
type input "kanooz"
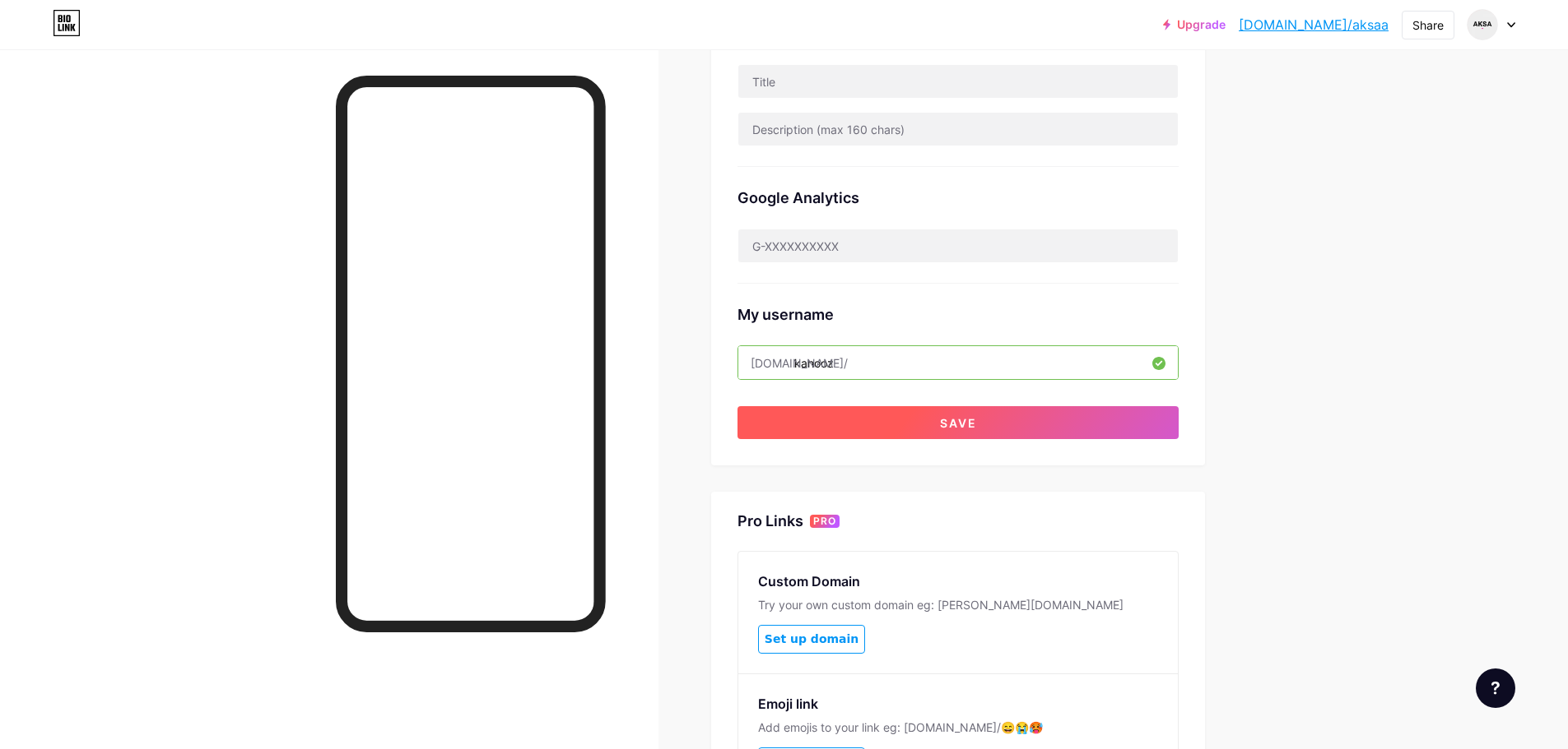
click at [956, 426] on span "Save" at bounding box center [958, 422] width 37 height 14
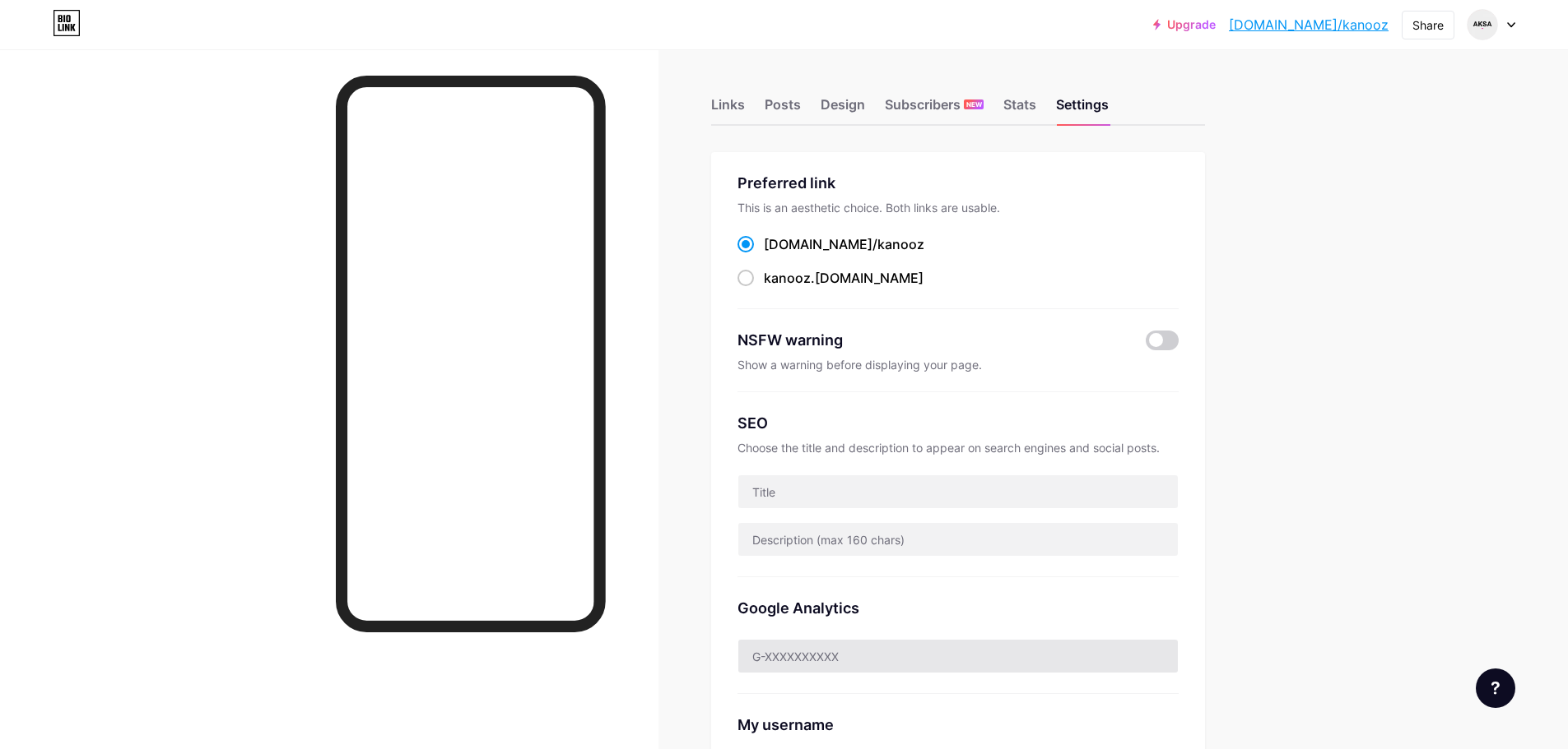
scroll to position [0, 0]
click at [854, 110] on div "Design" at bounding box center [842, 110] width 44 height 29
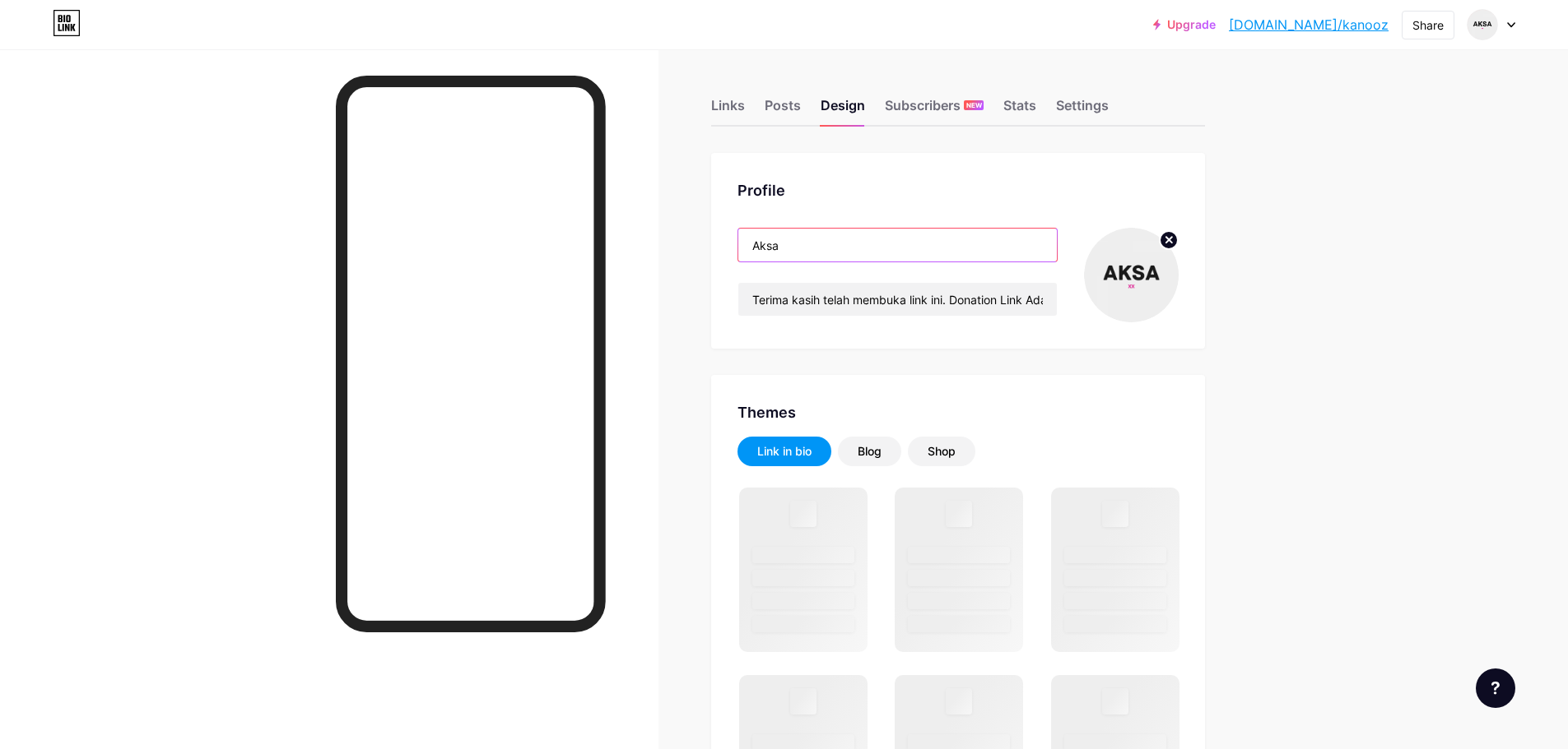
click at [1051, 245] on input "Aksa" at bounding box center [898, 245] width 319 height 33
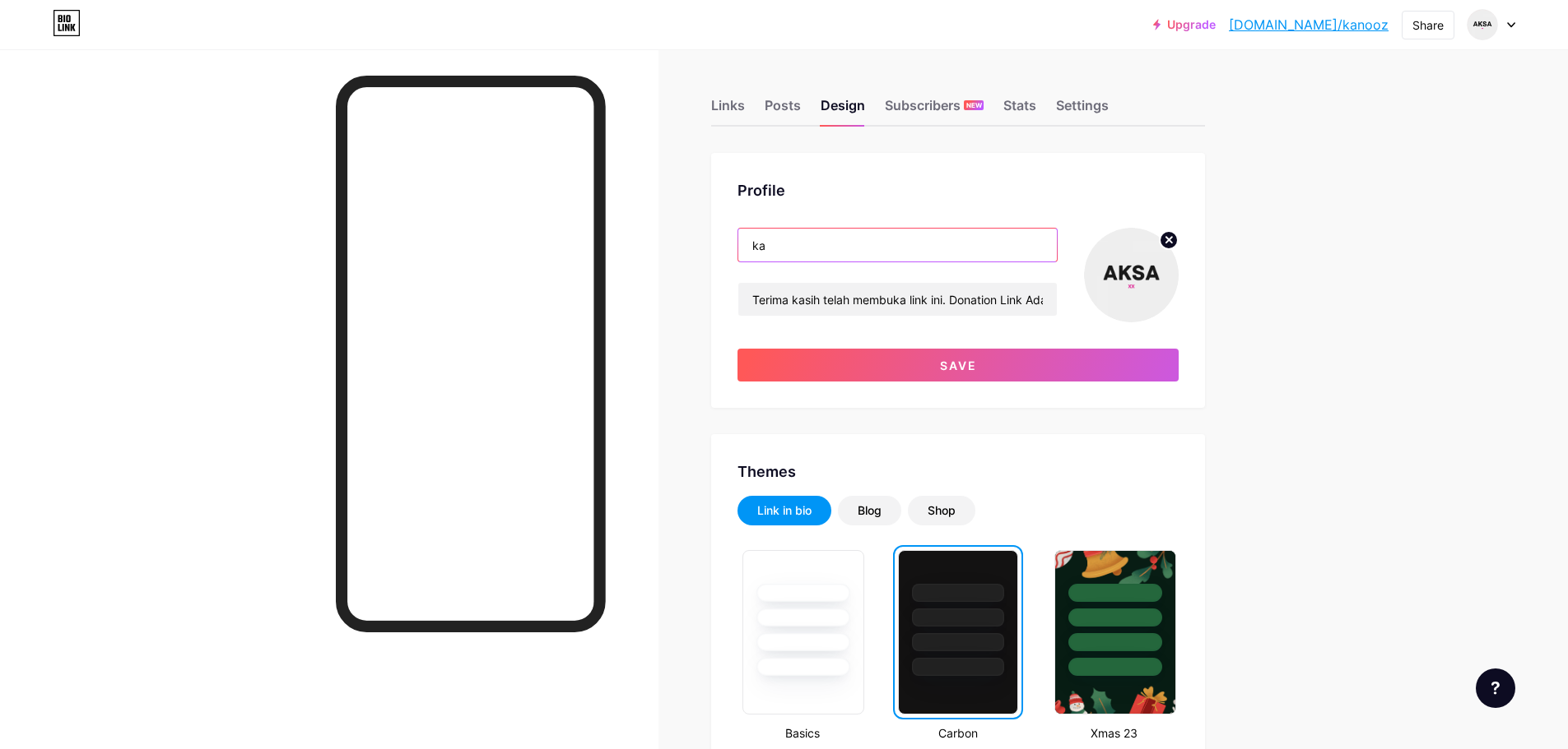
type input "k"
type input "Kanooz"
click at [1176, 240] on circle at bounding box center [1168, 240] width 18 height 18
click at [1133, 279] on input "file" at bounding box center [1131, 275] width 95 height 95
type input "C:\fakepath\Banner YouTube Kanoz.png"
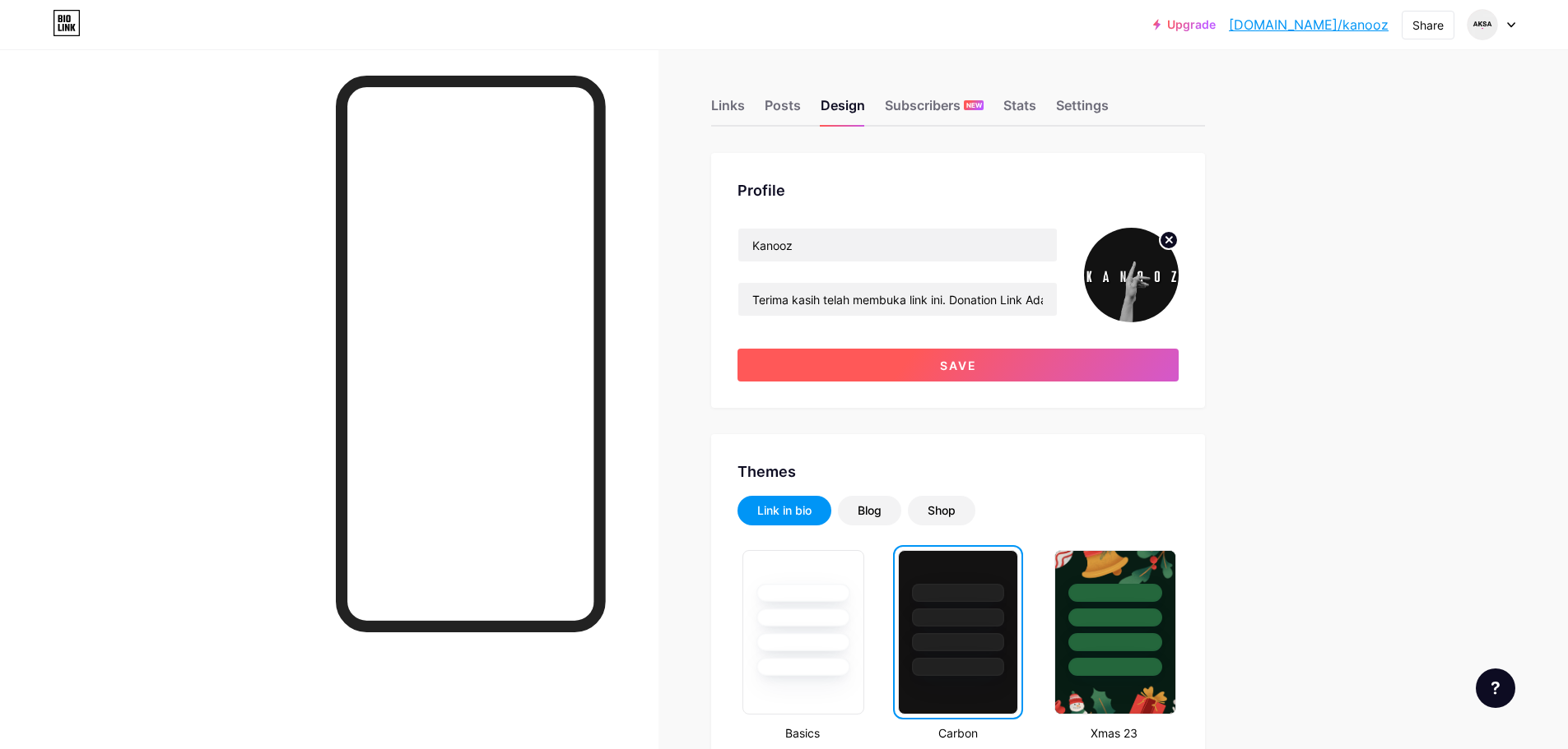
click at [915, 367] on button "Save" at bounding box center [958, 365] width 441 height 33
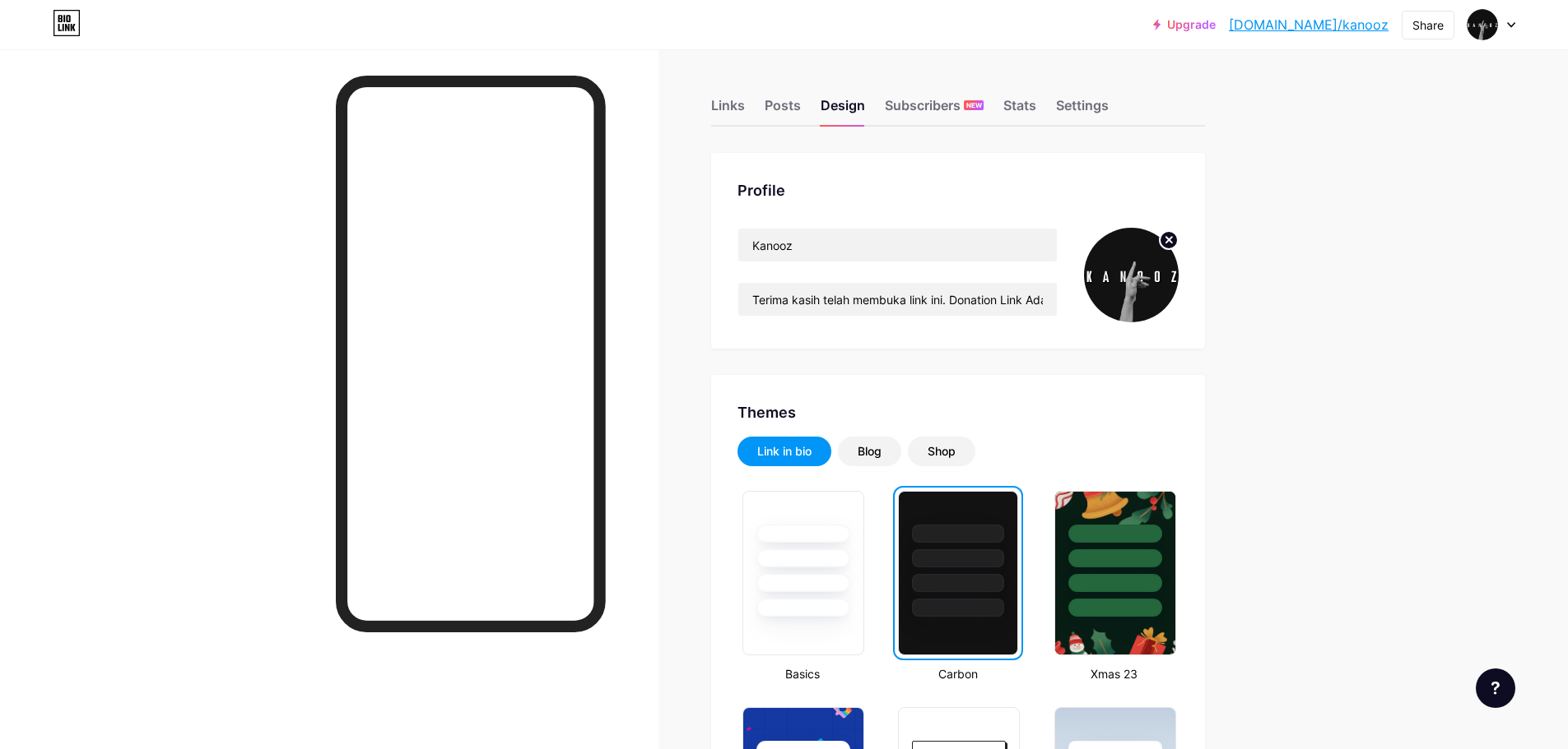
click at [58, 18] on icon at bounding box center [66, 23] width 28 height 27
